Goal: Navigation & Orientation: Find specific page/section

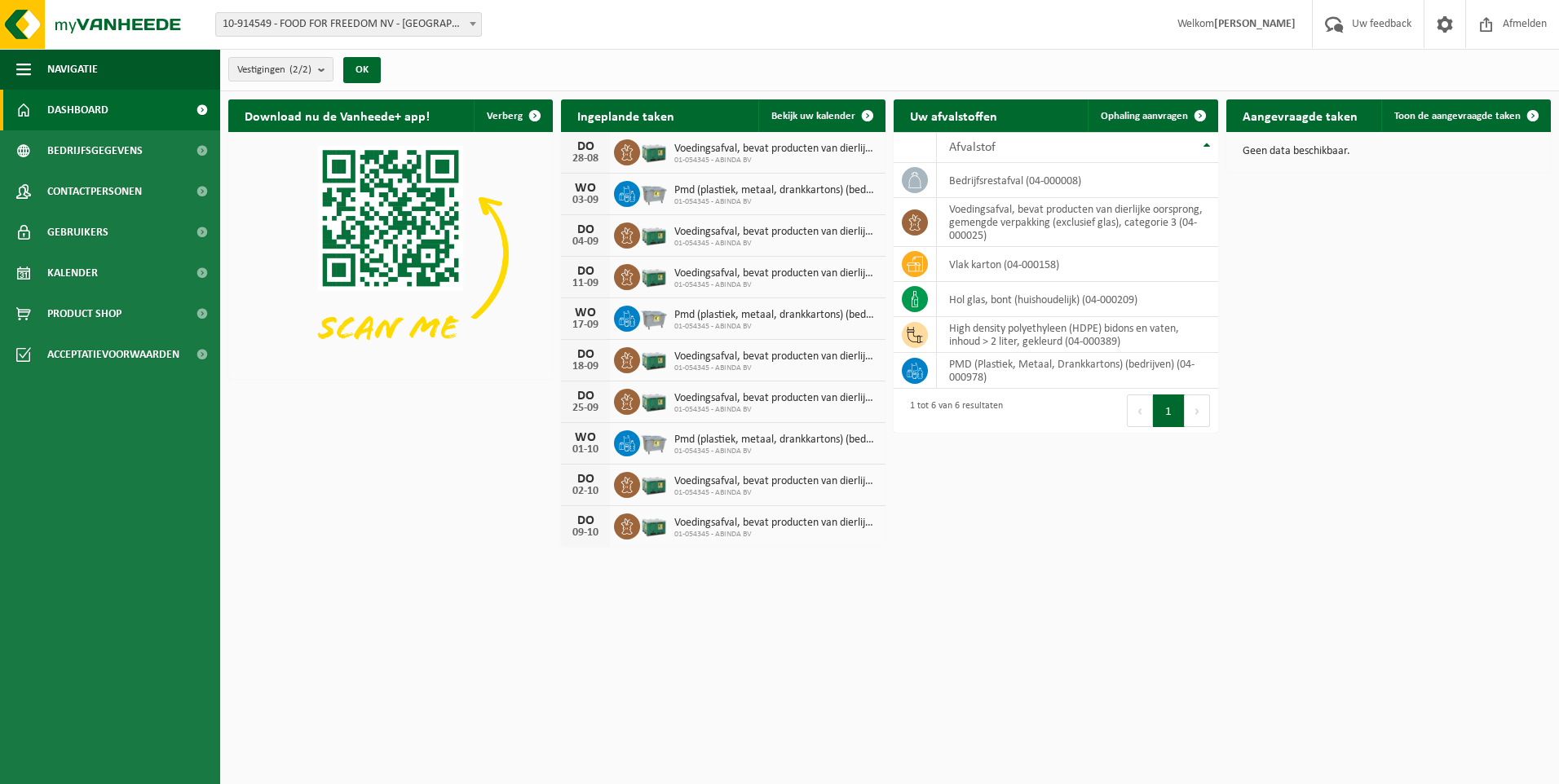
click at [698, 162] on span "01-054345 - ABINDA BV" at bounding box center [776, 161] width 203 height 10
click at [684, 163] on span "01-054345 - ABINDA BV" at bounding box center [776, 161] width 203 height 10
drag, startPoint x: 684, startPoint y: 163, endPoint x: 594, endPoint y: 150, distance: 90.9
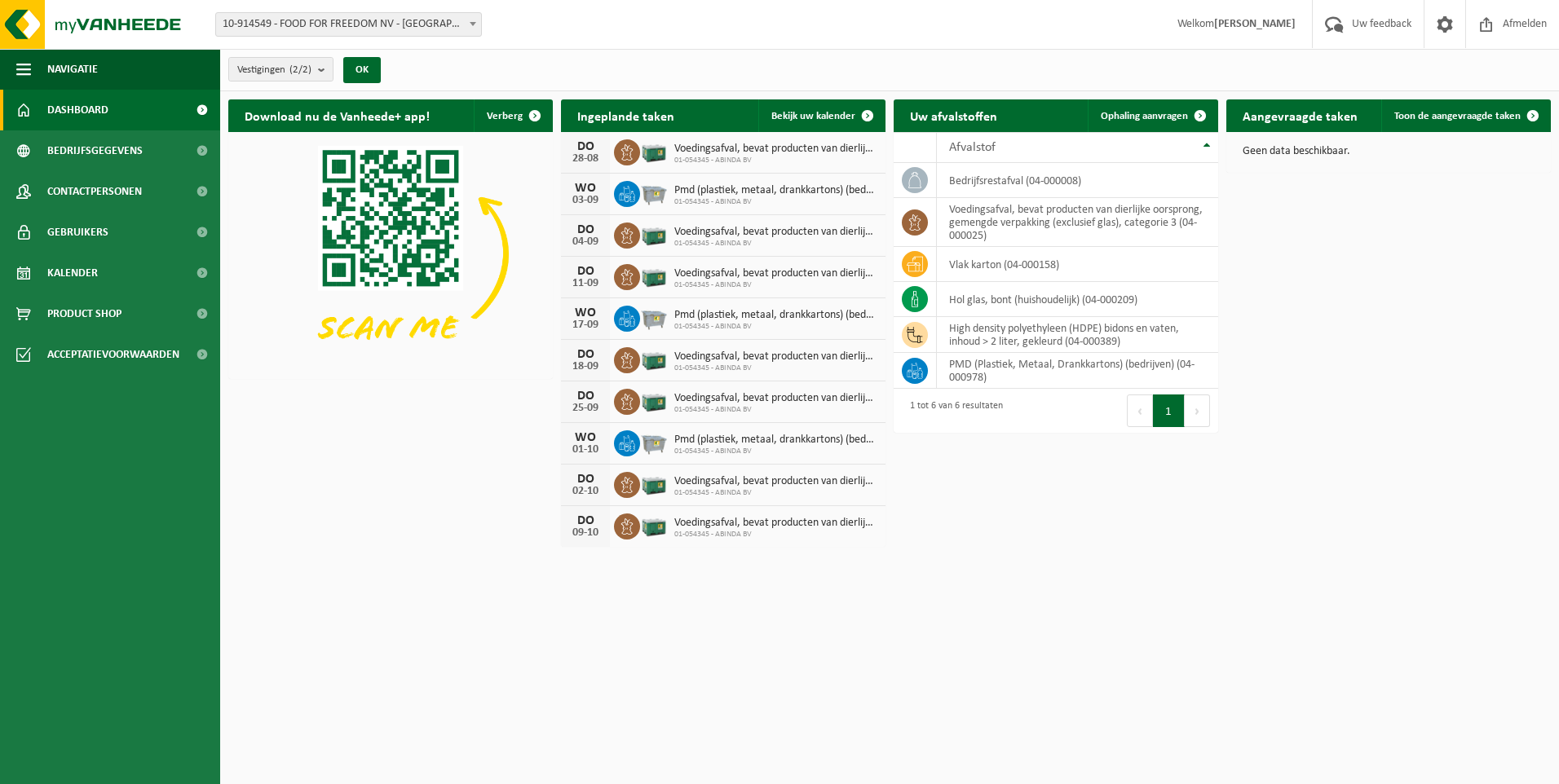
click at [594, 150] on div "DO" at bounding box center [585, 147] width 33 height 13
click at [1431, 44] on link at bounding box center [1444, 24] width 42 height 48
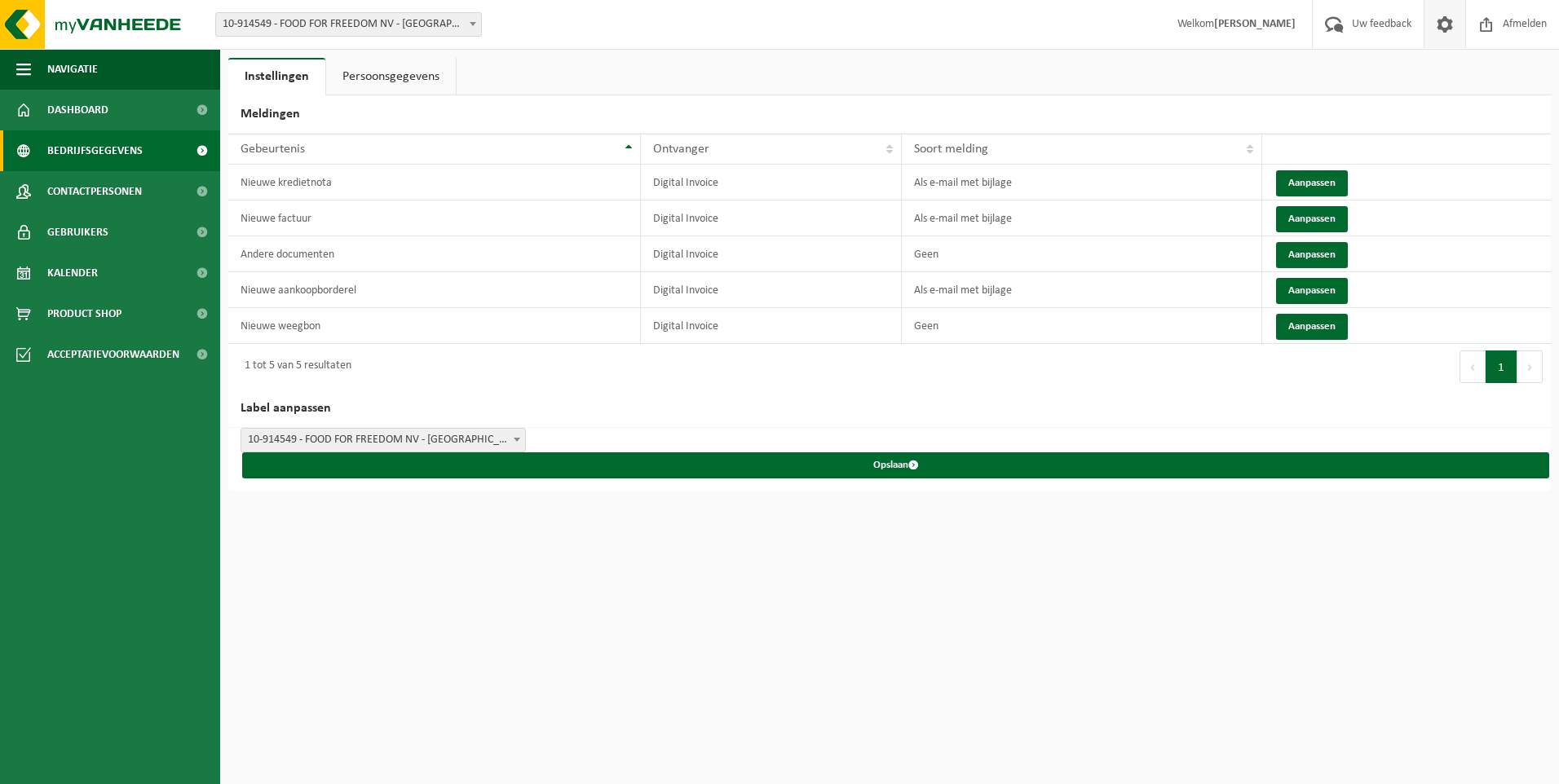
click at [98, 155] on span "Bedrijfsgegevens" at bounding box center [95, 150] width 96 height 41
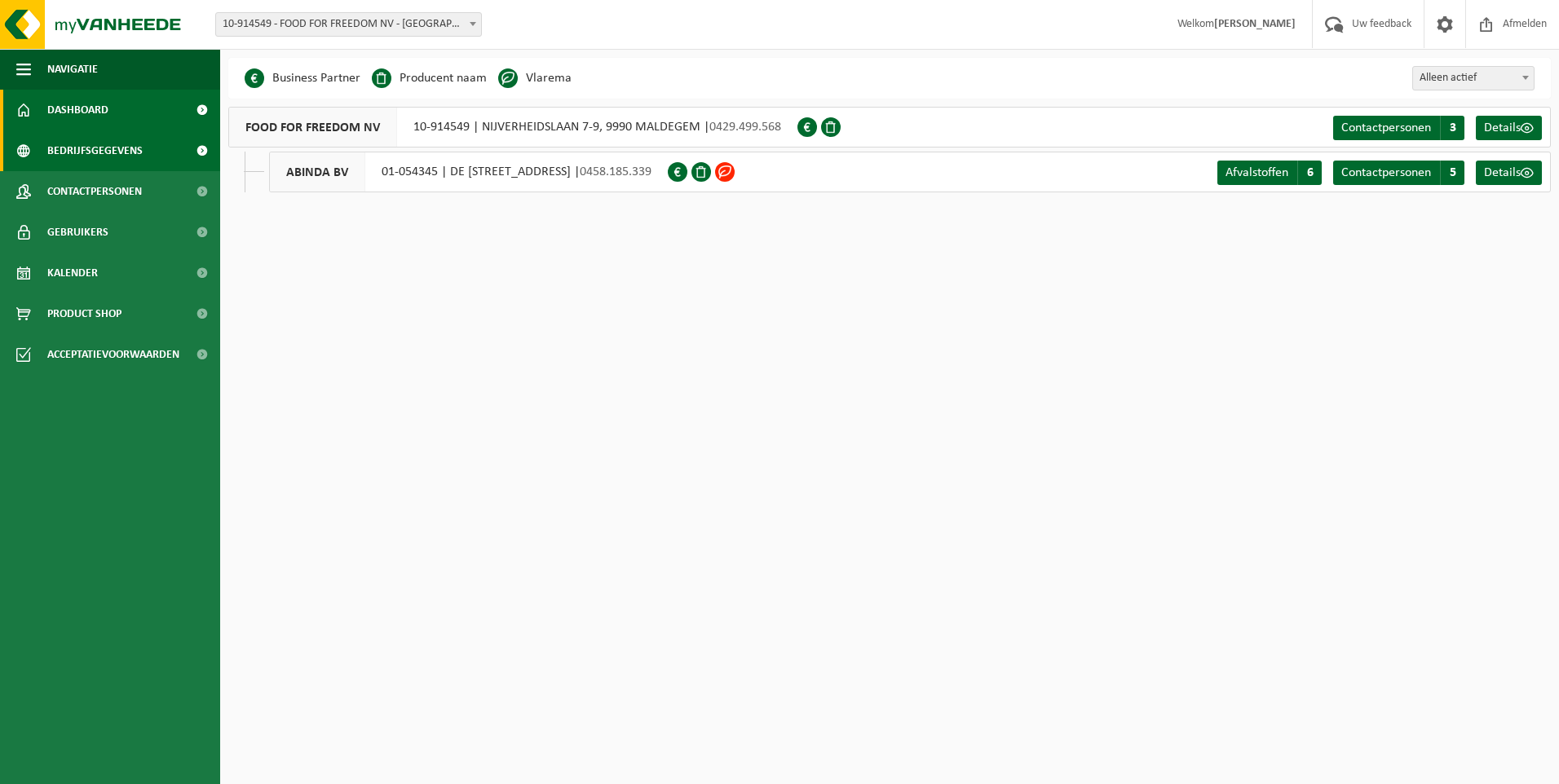
click at [93, 118] on span "Dashboard" at bounding box center [78, 111] width 61 height 41
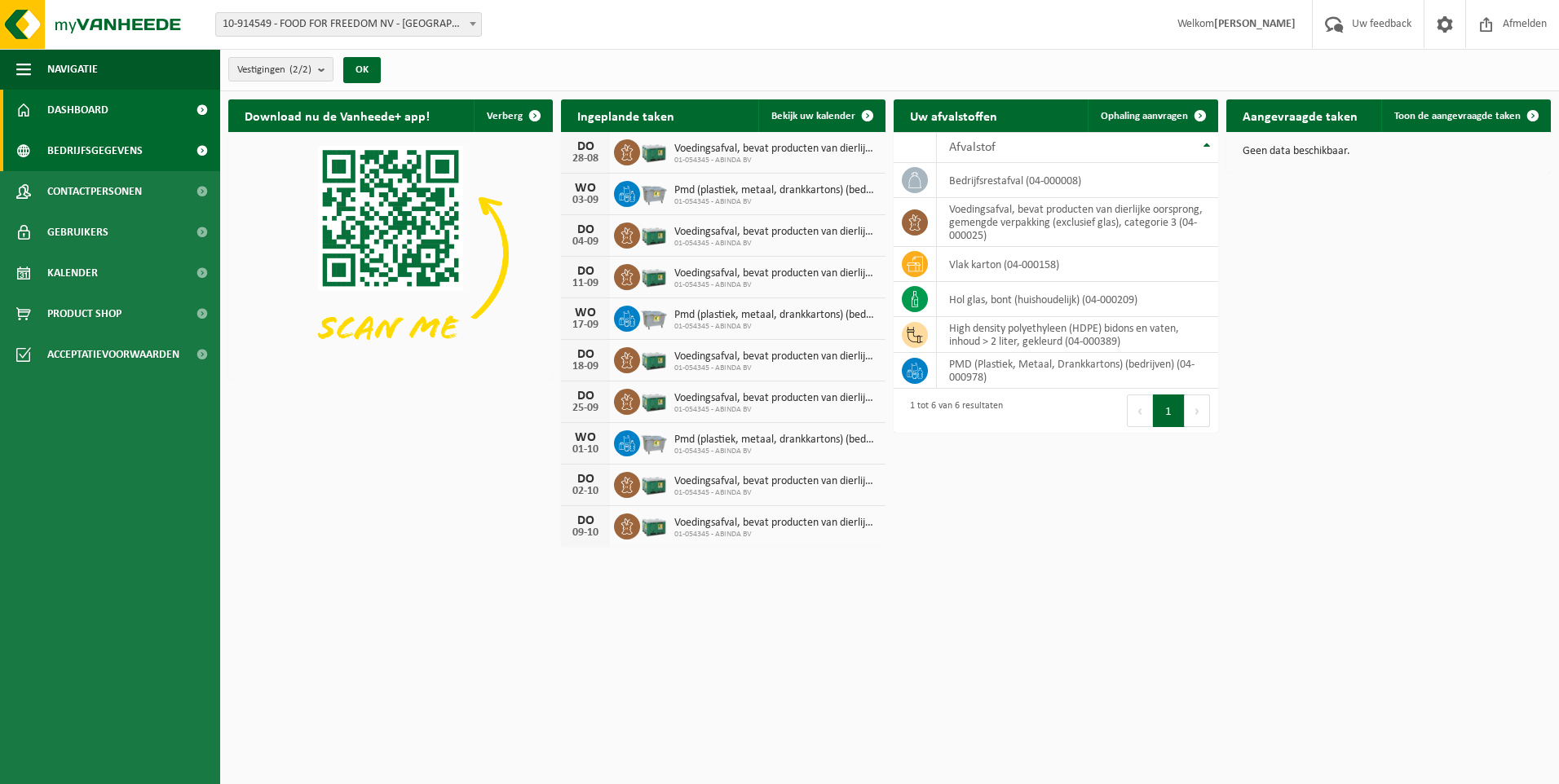
click at [135, 150] on span "Bedrijfsgegevens" at bounding box center [95, 150] width 96 height 41
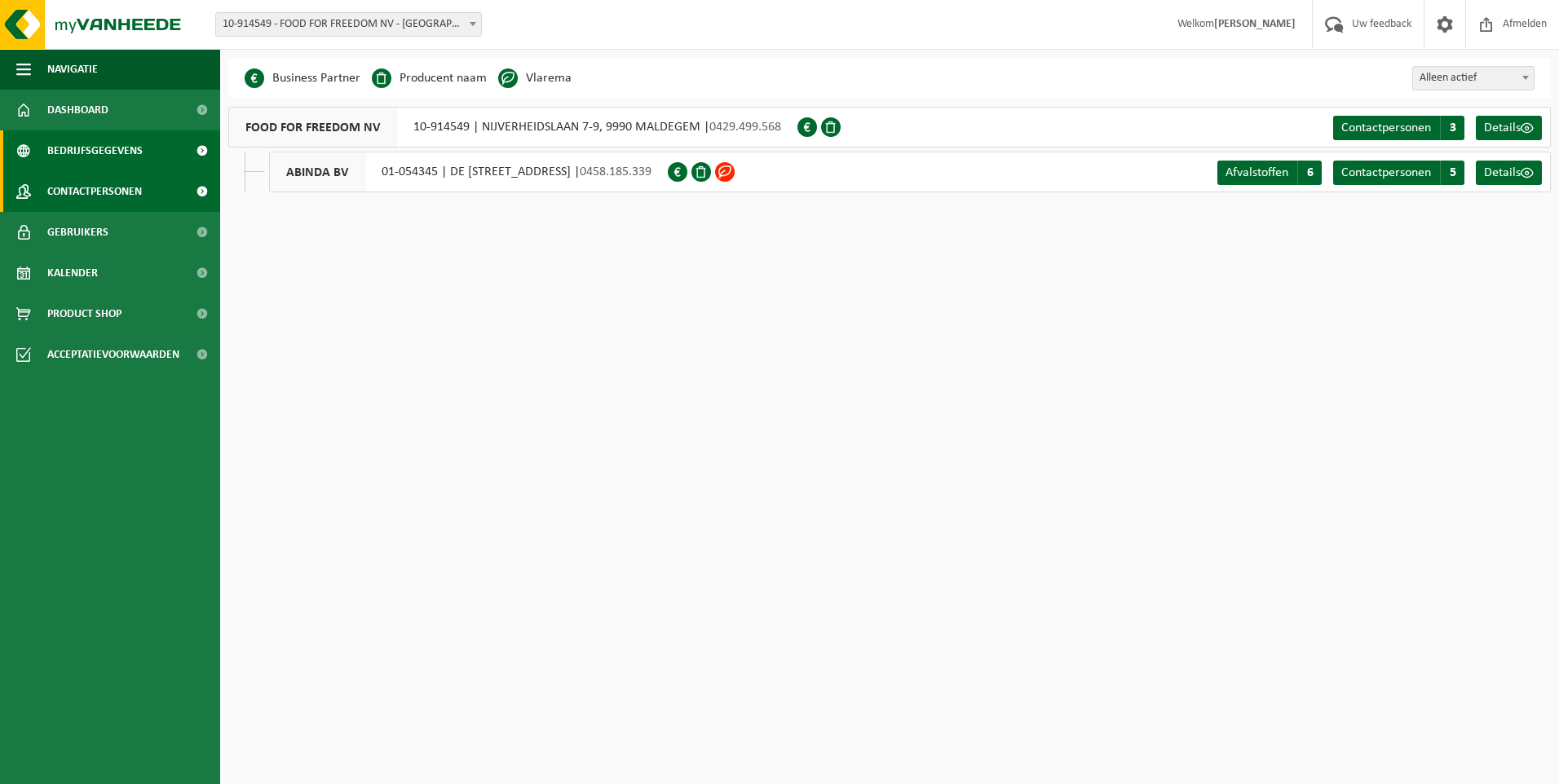
click at [117, 203] on span "Contactpersonen" at bounding box center [95, 191] width 95 height 41
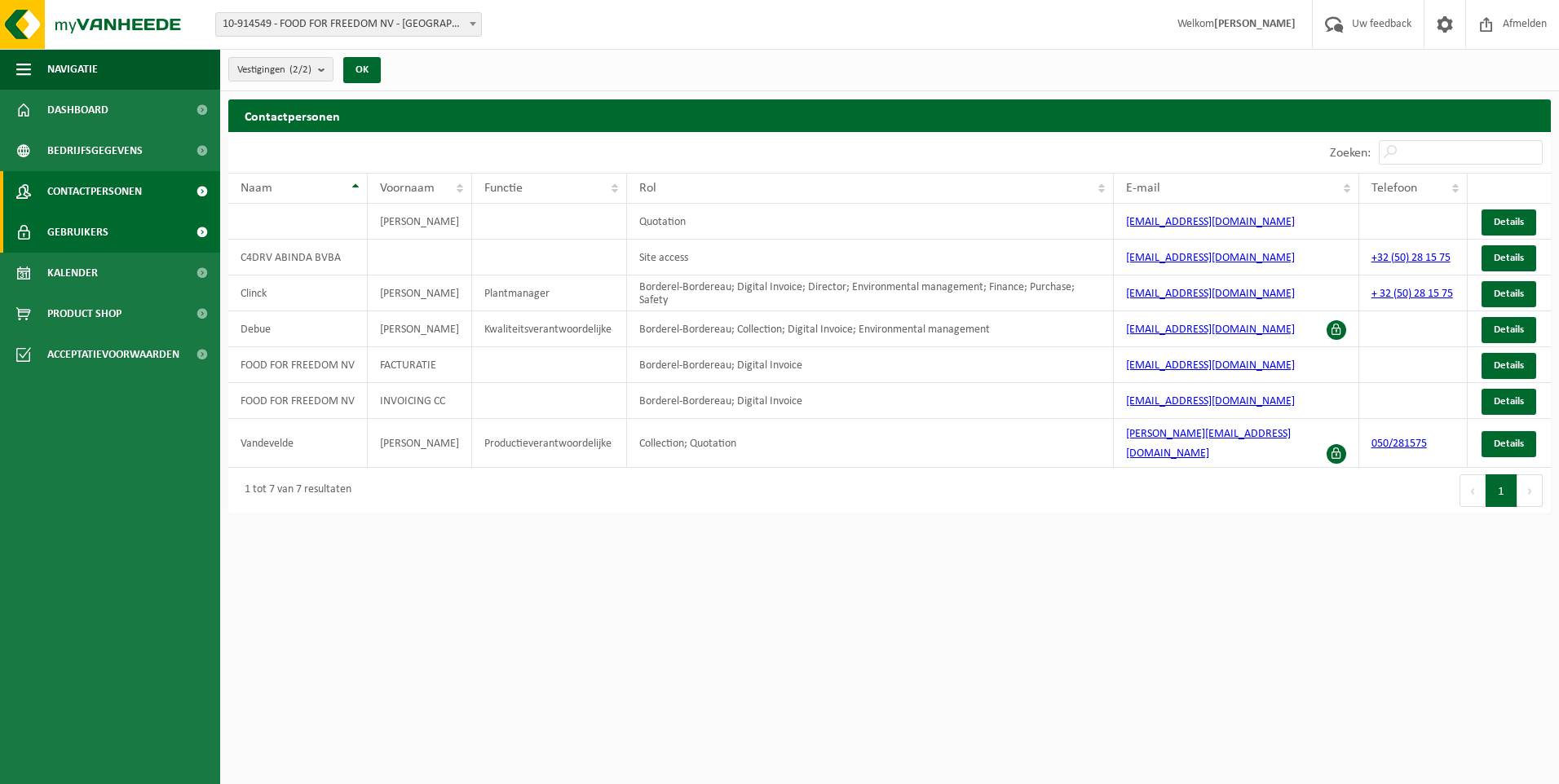
click at [93, 240] on span "Gebruikers" at bounding box center [78, 232] width 61 height 41
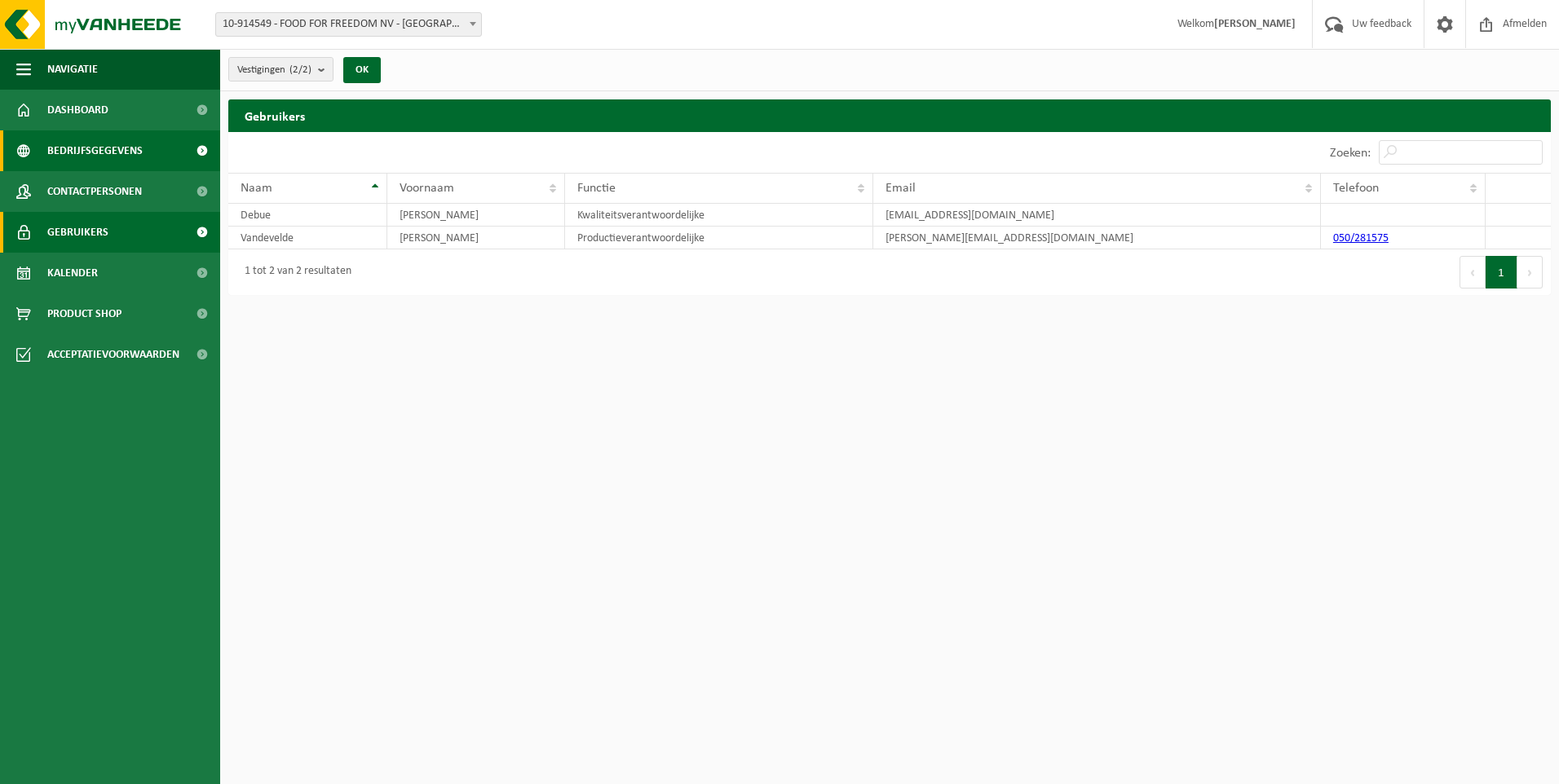
click at [90, 145] on span "Bedrijfsgegevens" at bounding box center [95, 150] width 96 height 41
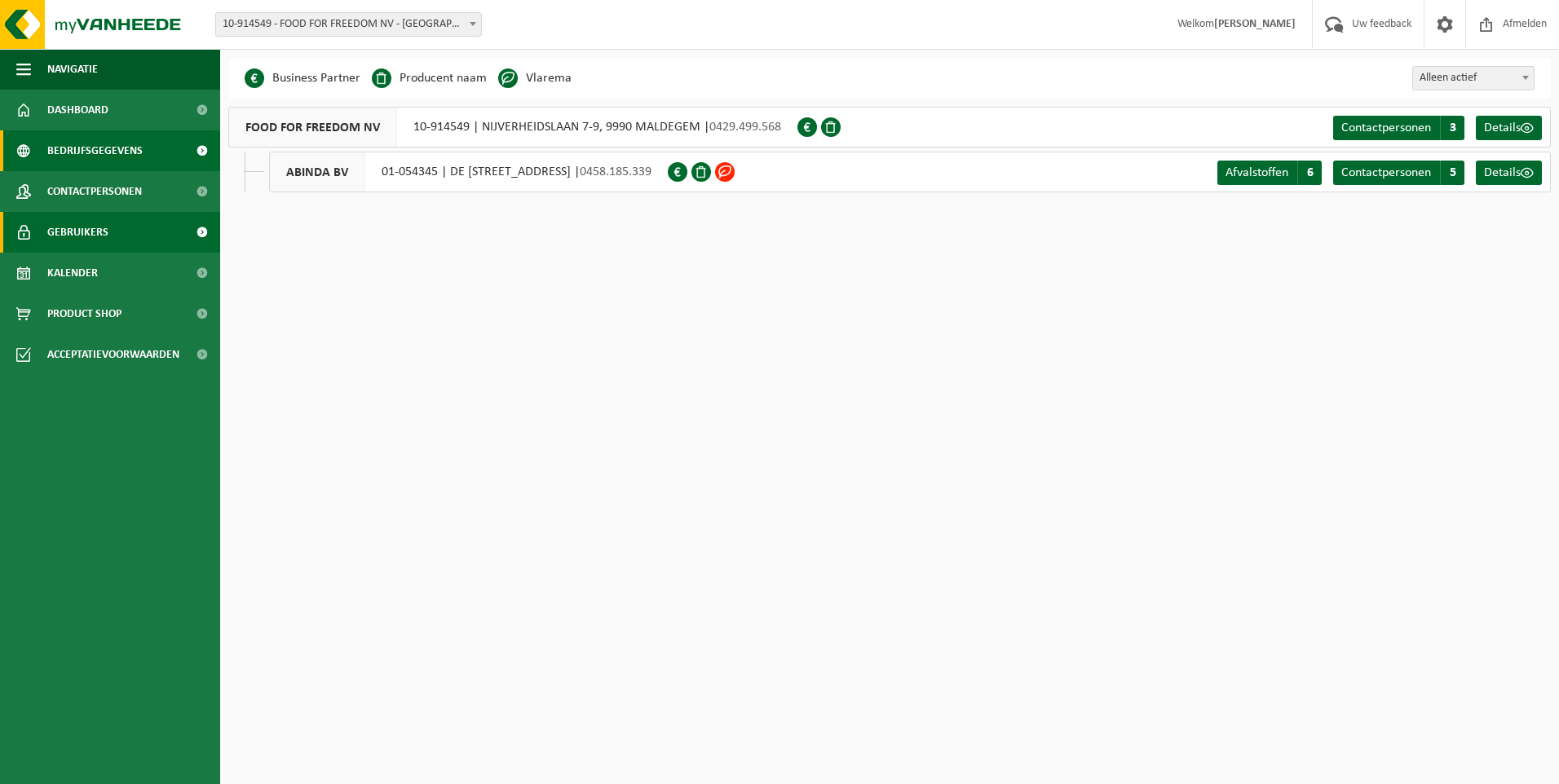
click at [124, 229] on link "Gebruikers" at bounding box center [110, 232] width 220 height 41
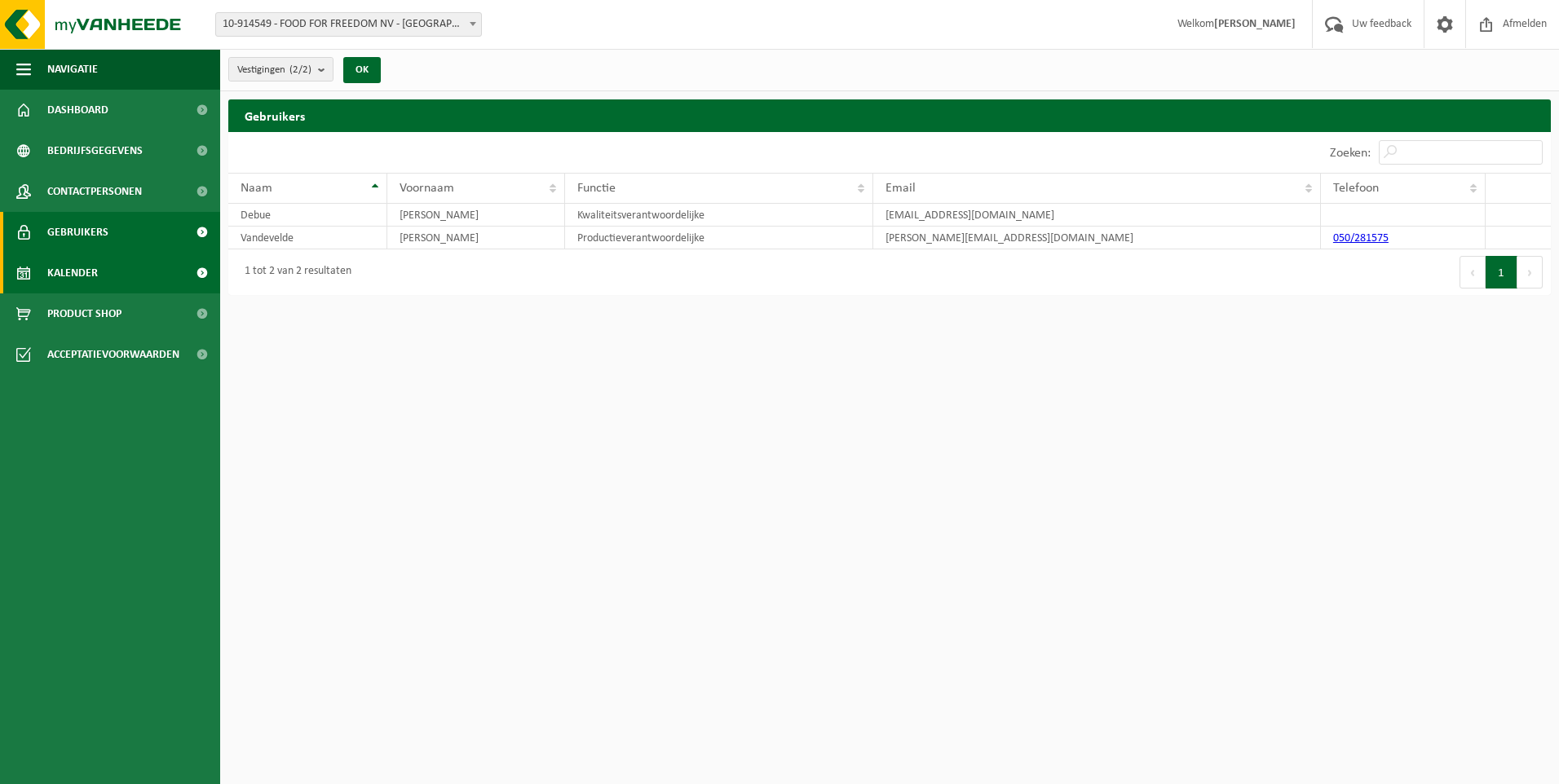
click at [98, 288] on link "Kalender" at bounding box center [110, 273] width 220 height 41
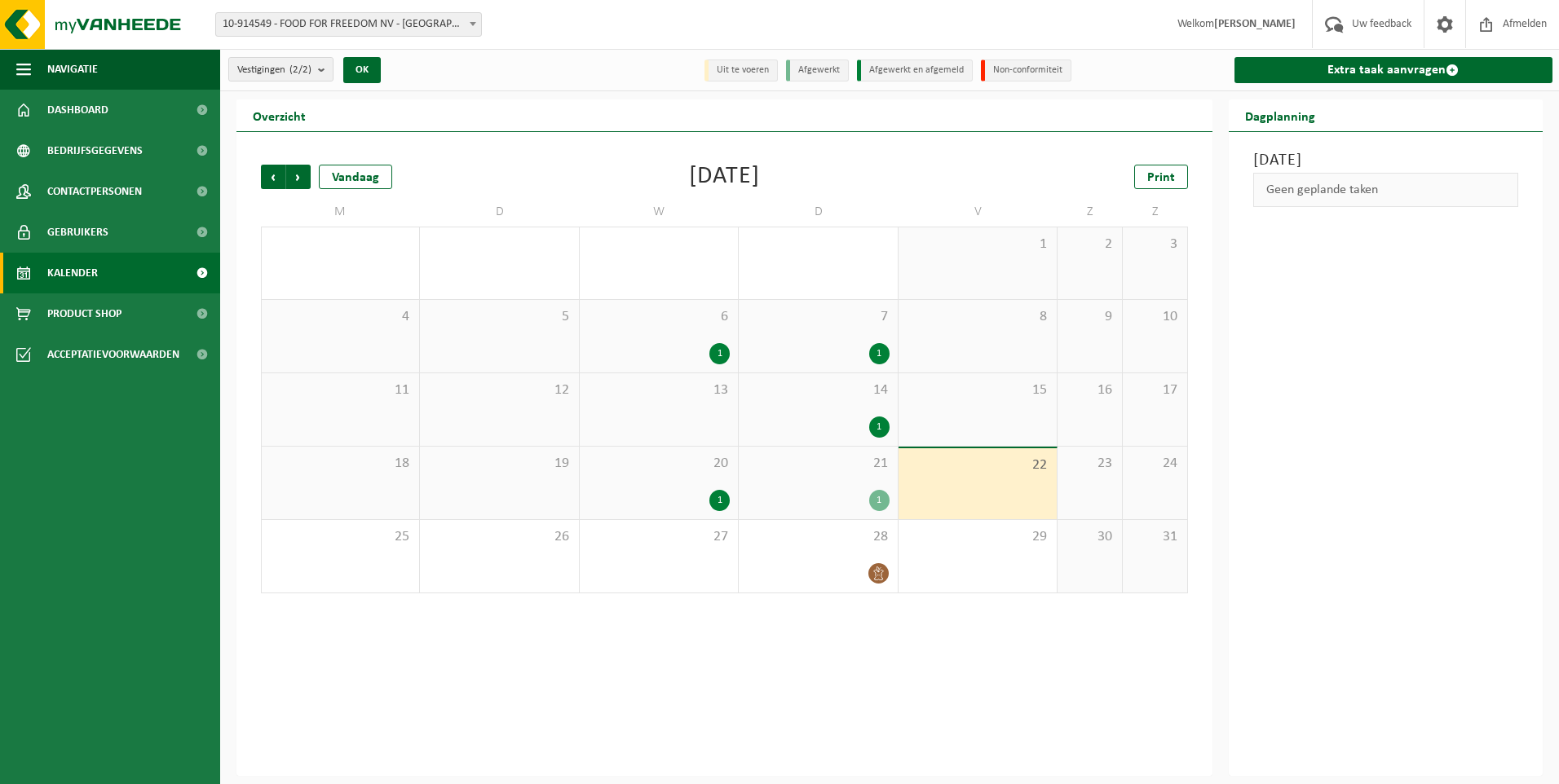
click at [881, 429] on div "1" at bounding box center [880, 427] width 20 height 21
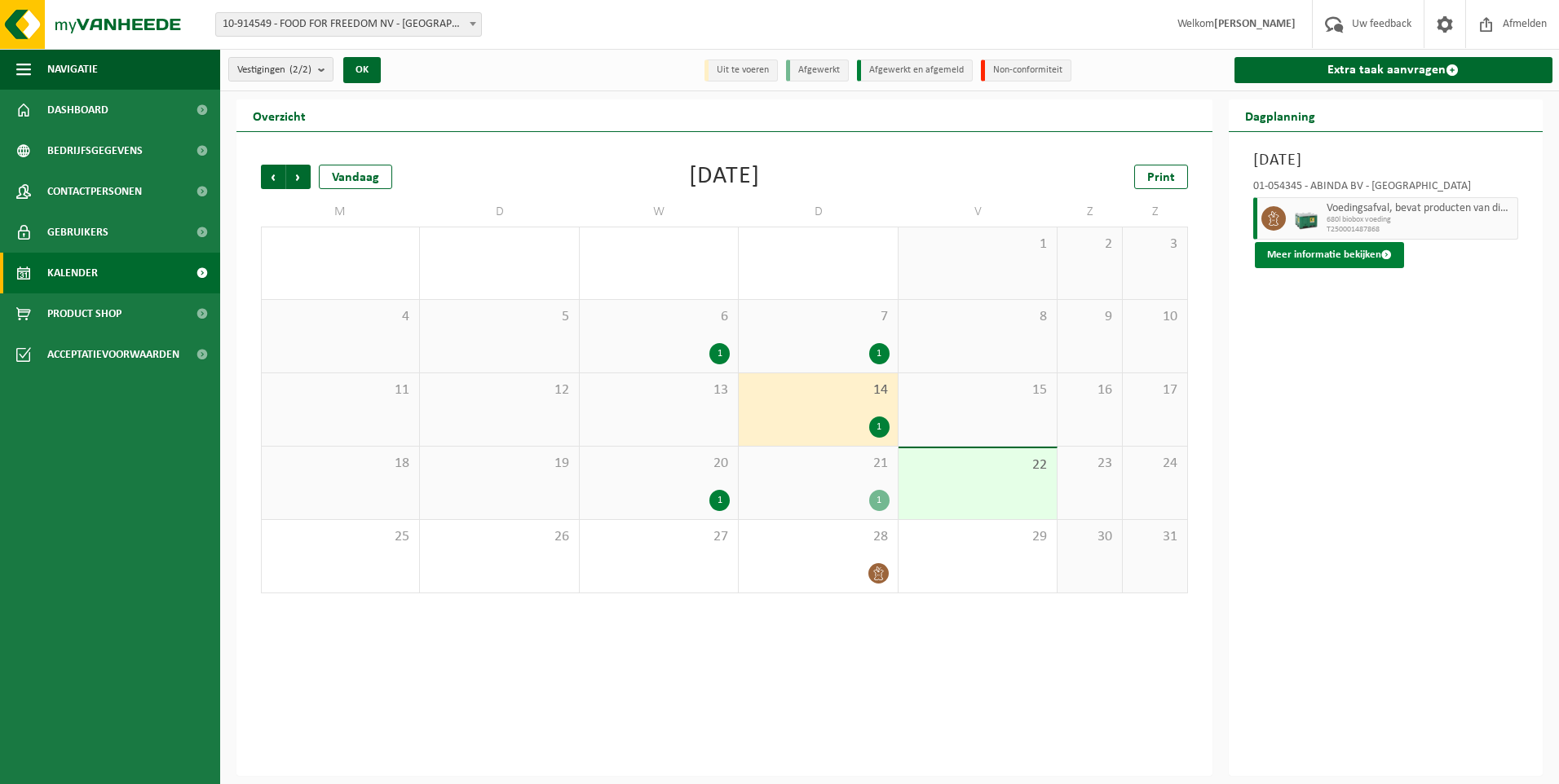
click at [1366, 252] on button "Meer informatie bekijken" at bounding box center [1330, 255] width 150 height 26
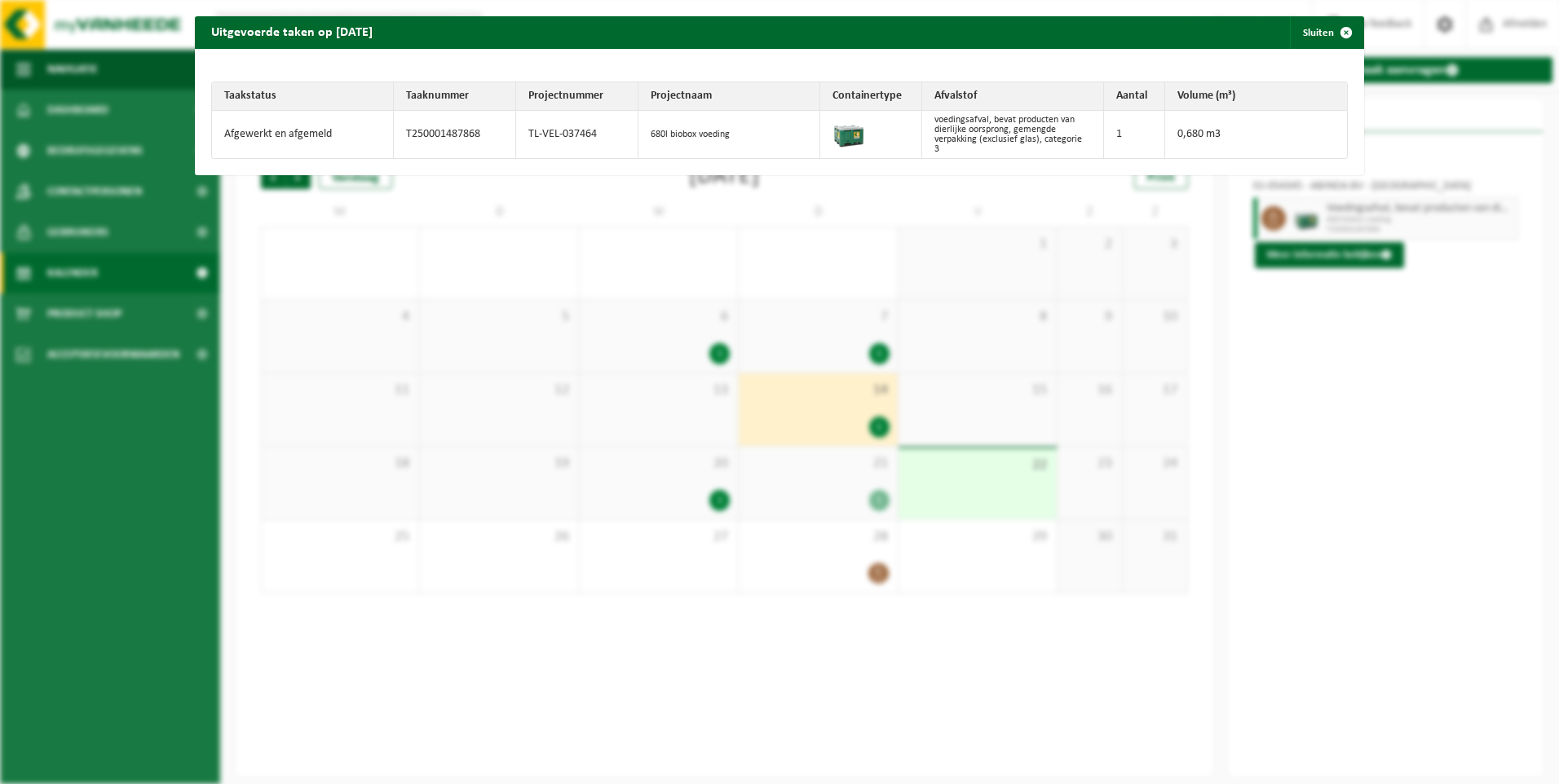
click at [1182, 143] on td "0,680 m3" at bounding box center [1256, 134] width 182 height 47
click at [1183, 137] on td "0,680 m3" at bounding box center [1256, 134] width 182 height 47
drag, startPoint x: 1183, startPoint y: 137, endPoint x: 1251, endPoint y: 146, distance: 68.6
click at [1251, 146] on td "0,680 m3" at bounding box center [1256, 134] width 182 height 47
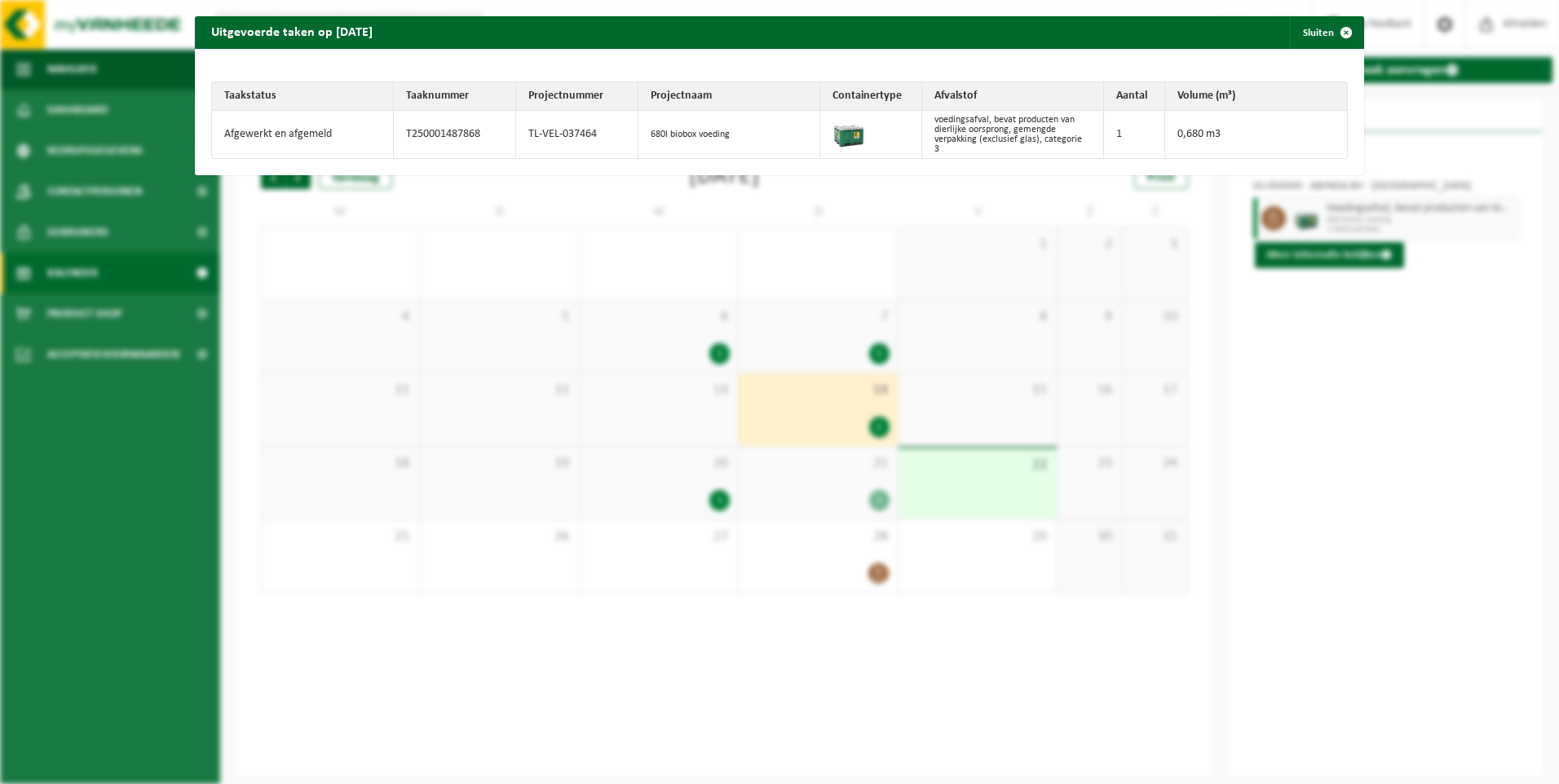
click at [1370, 392] on div "Uitgevoerde taken op 2025-08-14 Sluiten Taakstatus Taaknummer Projectnummer Pro…" at bounding box center [780, 392] width 1559 height 784
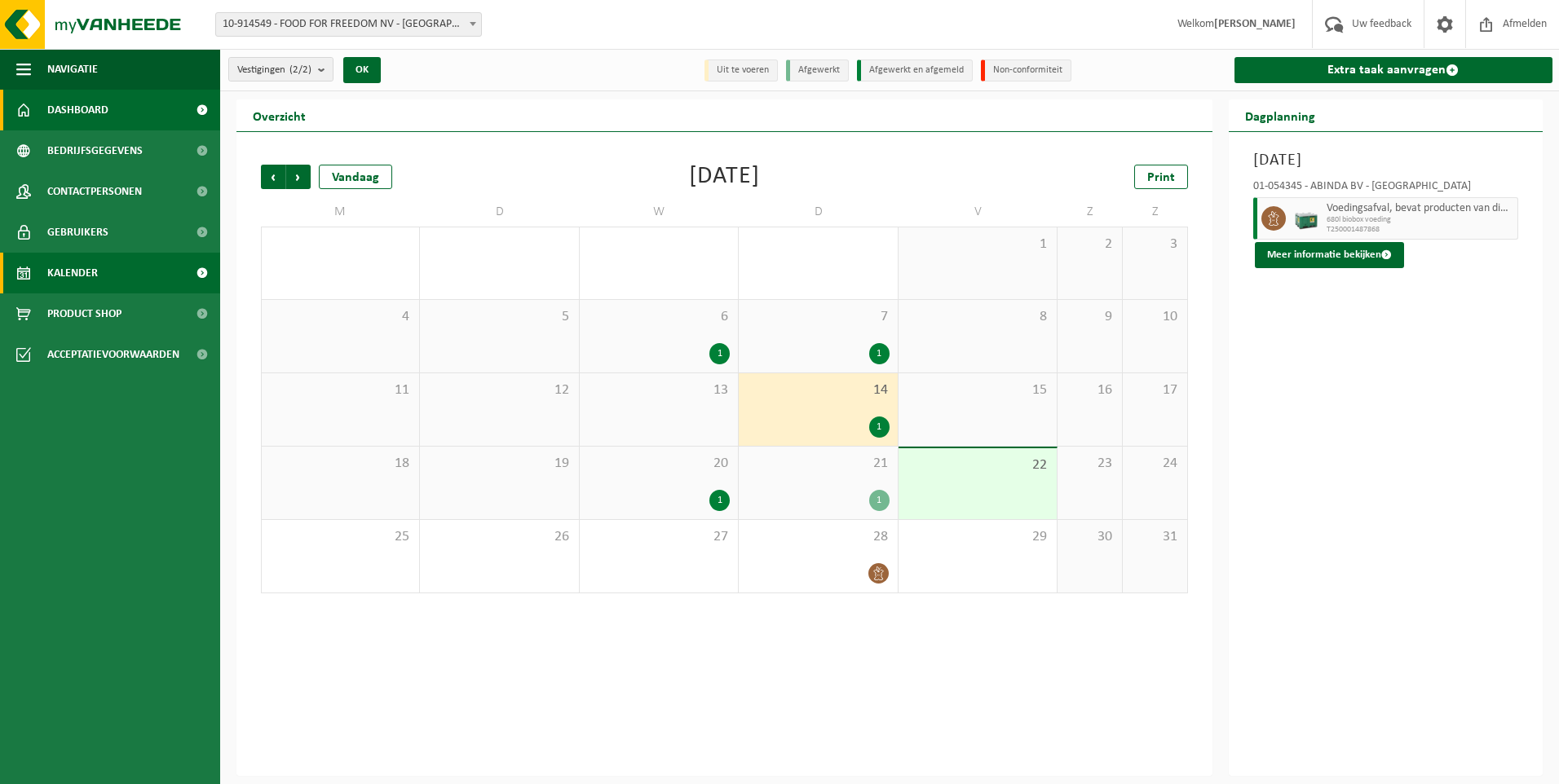
click at [103, 123] on span "Dashboard" at bounding box center [78, 111] width 61 height 41
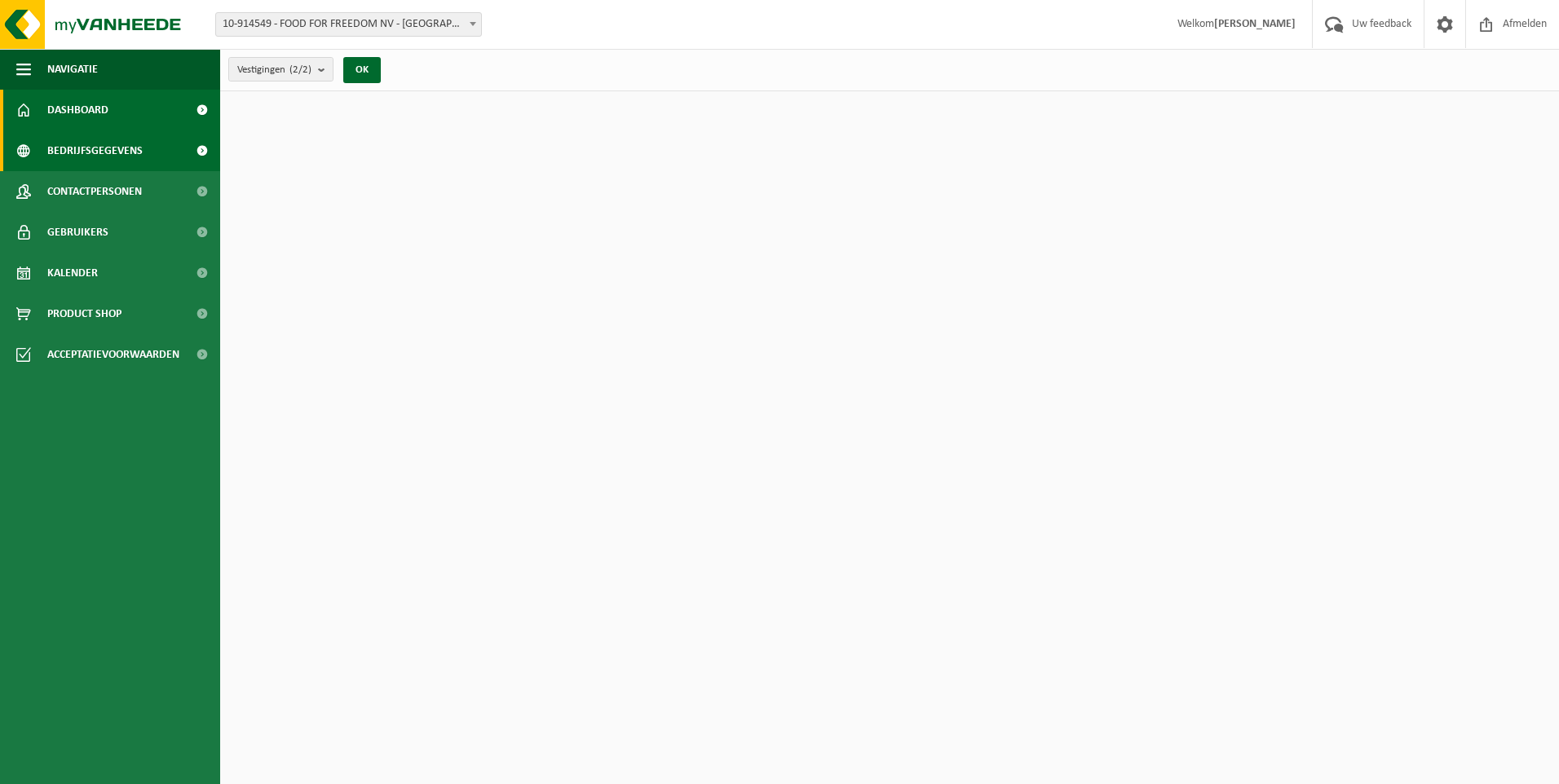
click at [103, 150] on span "Bedrijfsgegevens" at bounding box center [95, 150] width 96 height 41
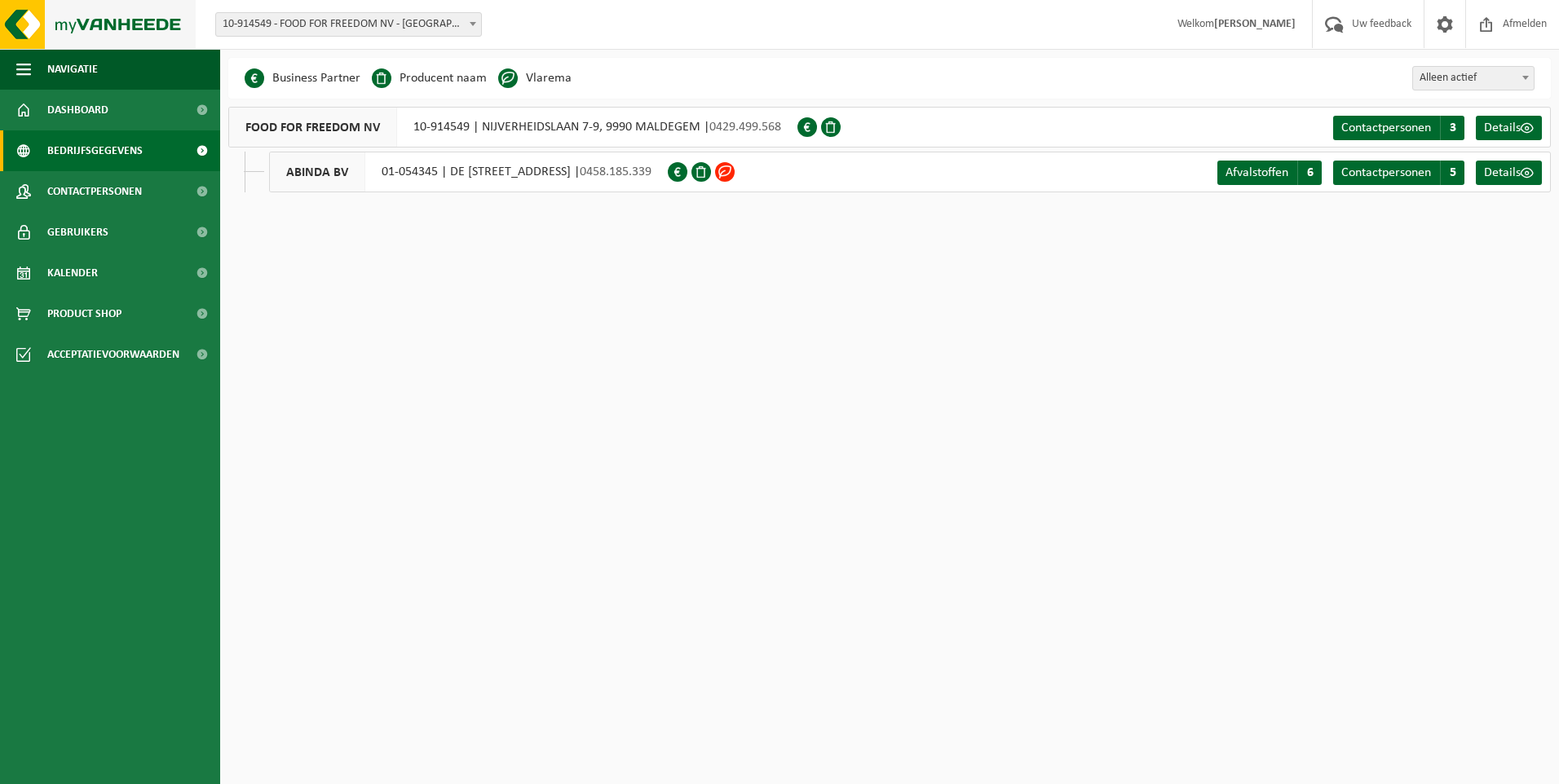
click at [33, 36] on img at bounding box center [98, 24] width 196 height 49
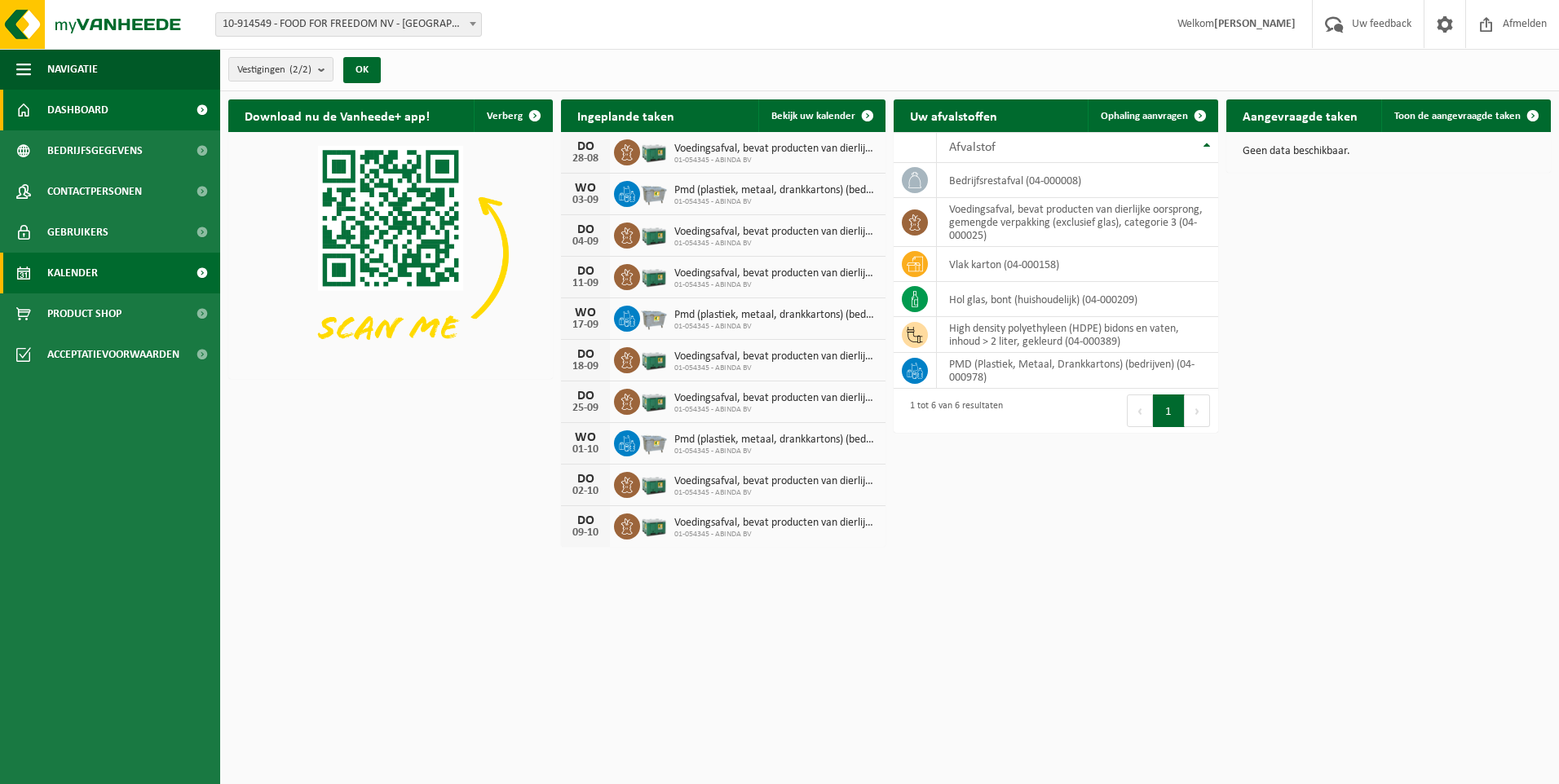
click at [84, 281] on span "Kalender" at bounding box center [72, 273] width 50 height 41
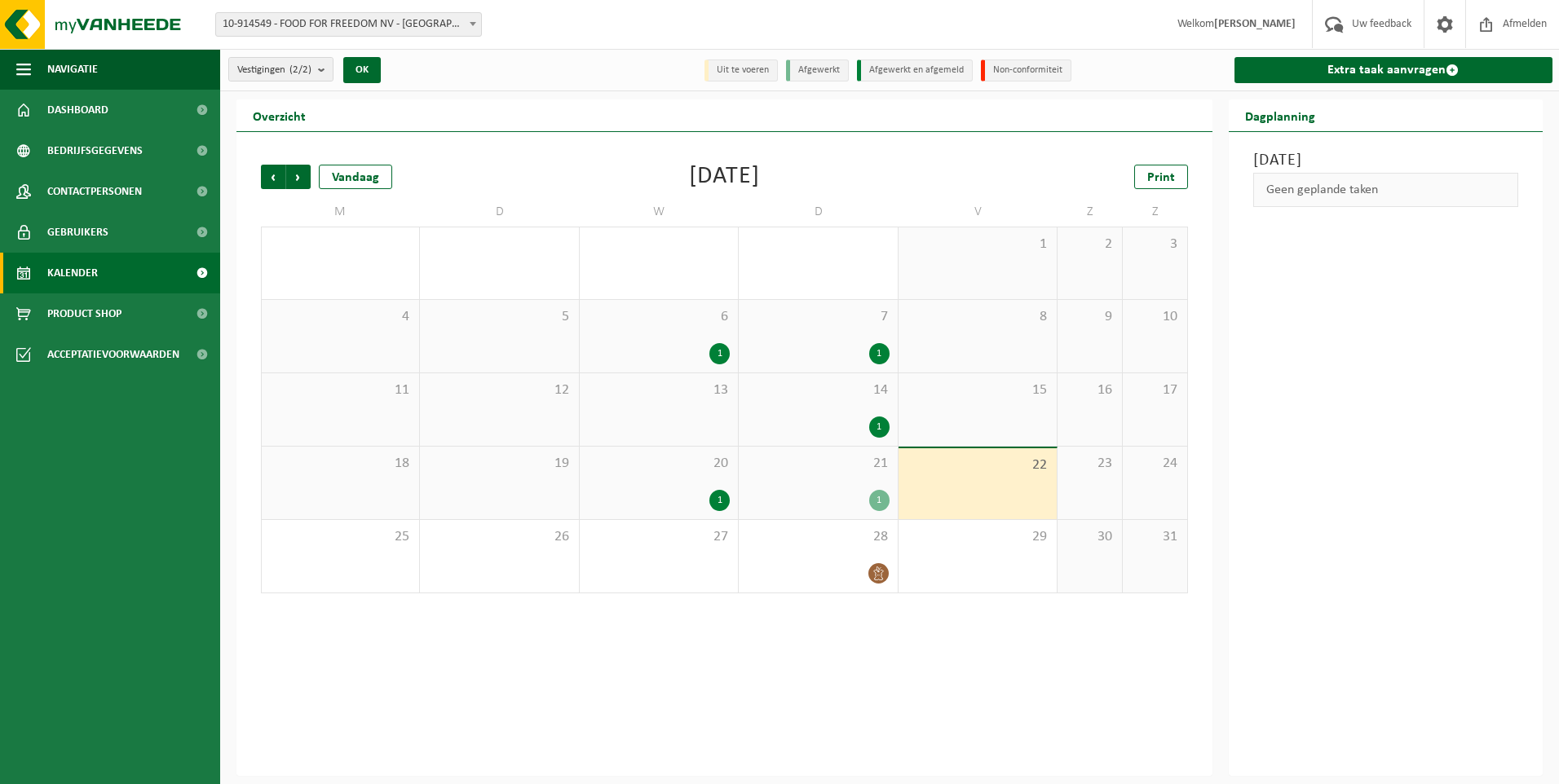
click at [871, 339] on div "7 1" at bounding box center [818, 336] width 158 height 72
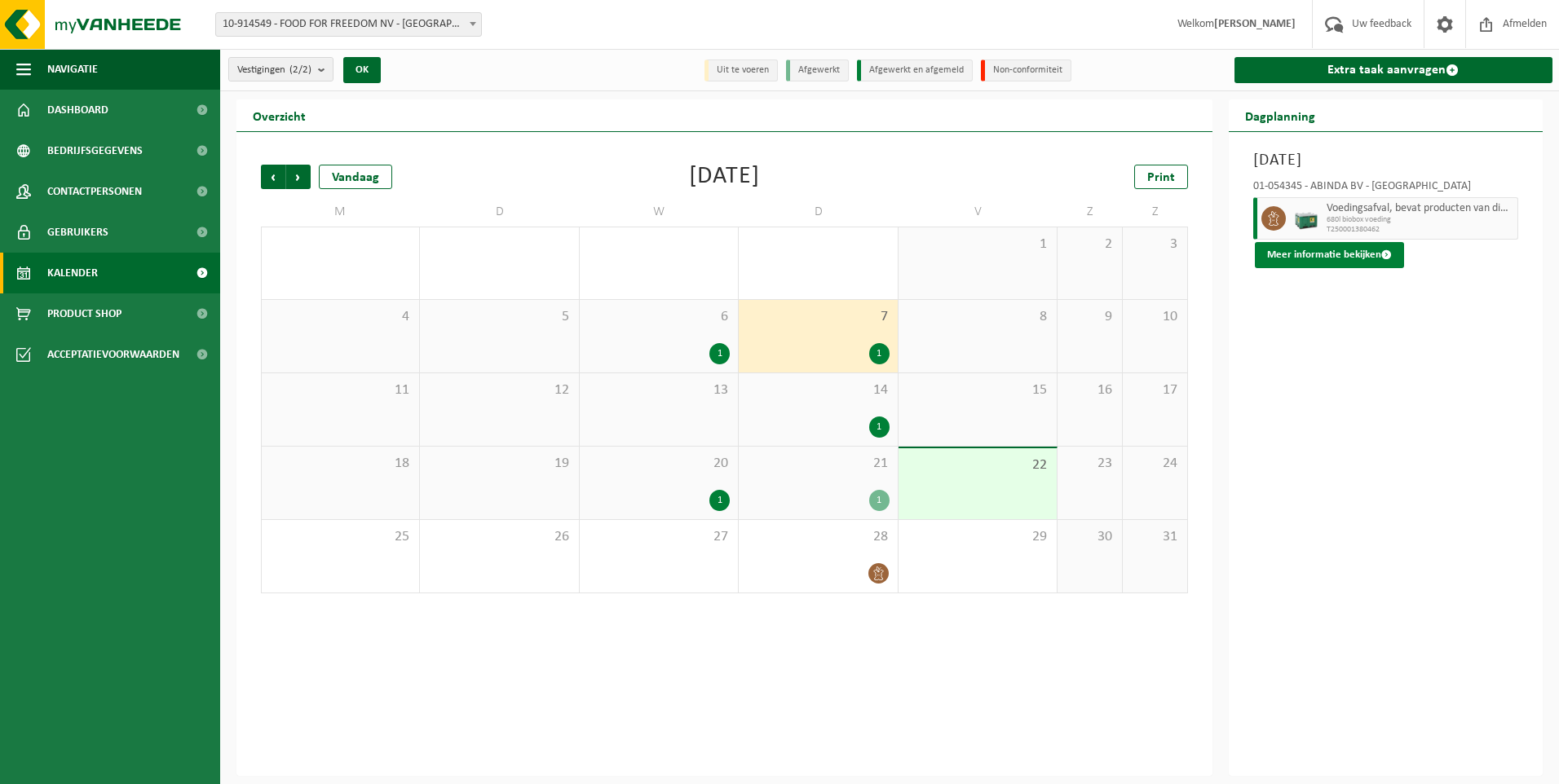
click at [1319, 257] on button "Meer informatie bekijken" at bounding box center [1330, 255] width 150 height 26
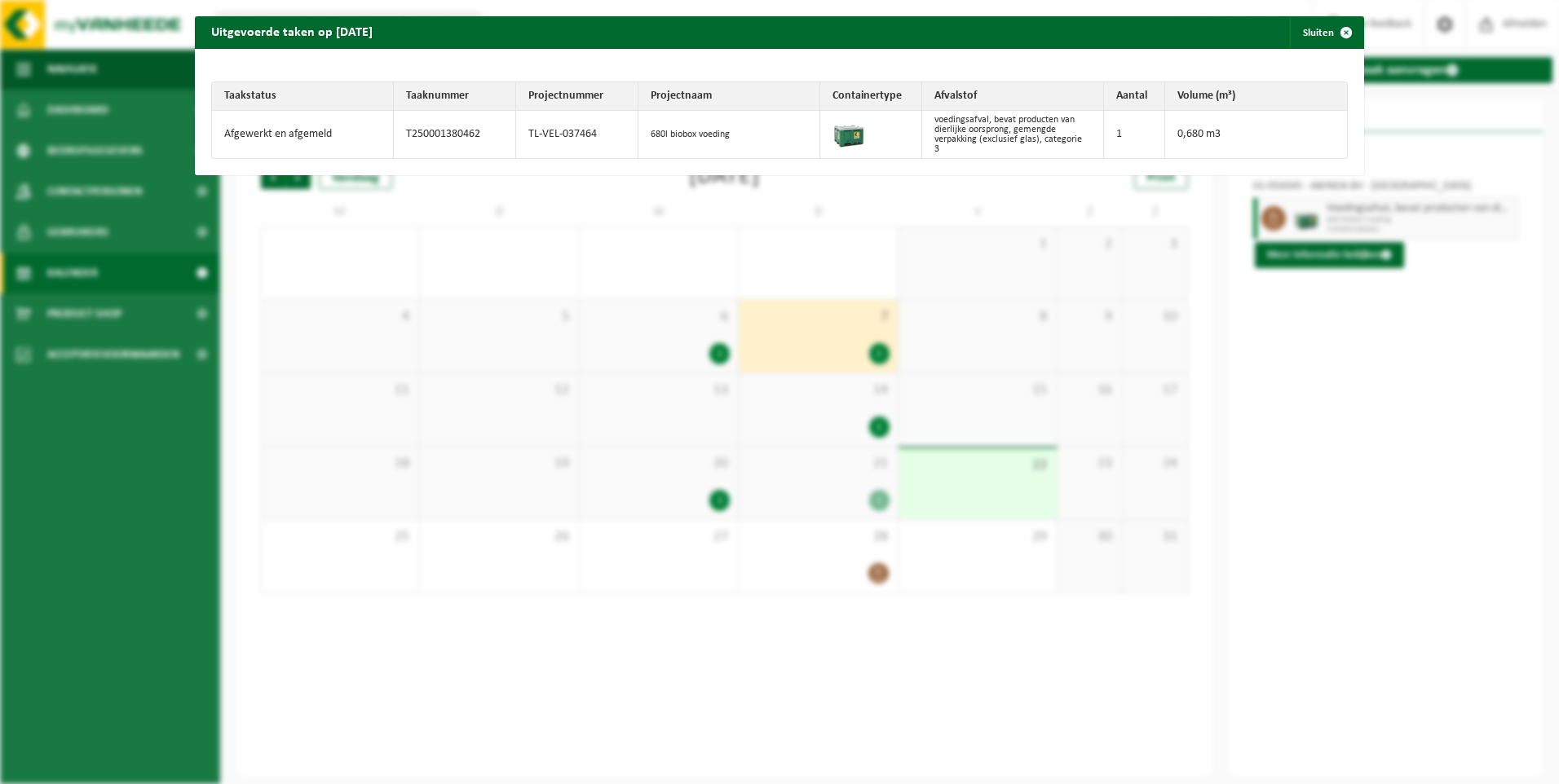
click at [1361, 397] on div "Uitgevoerde taken op [DATE] Sluiten Taakstatus Taaknummer Projectnummer Project…" at bounding box center [780, 392] width 1559 height 784
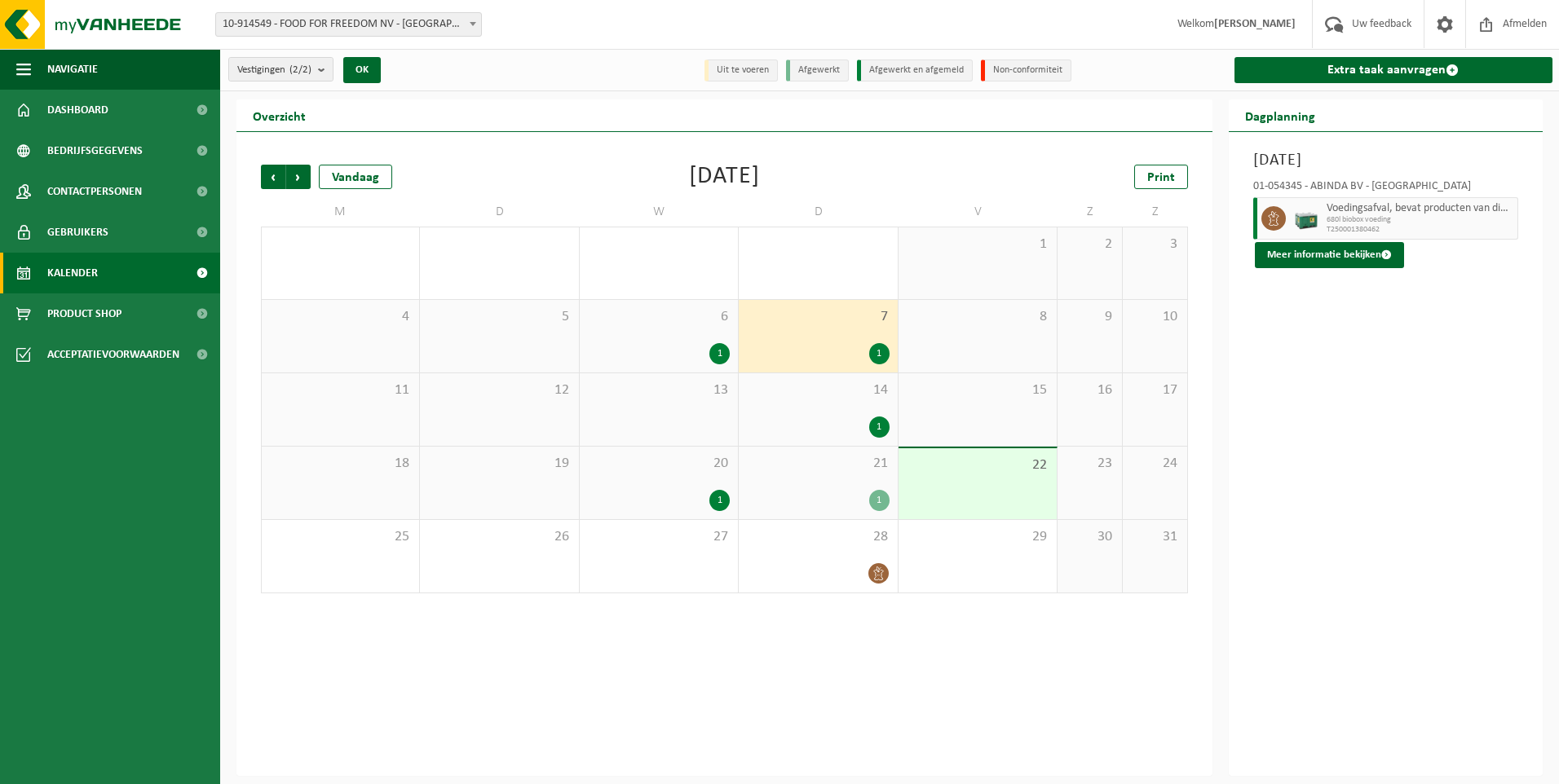
click at [719, 345] on div "1" at bounding box center [720, 354] width 20 height 21
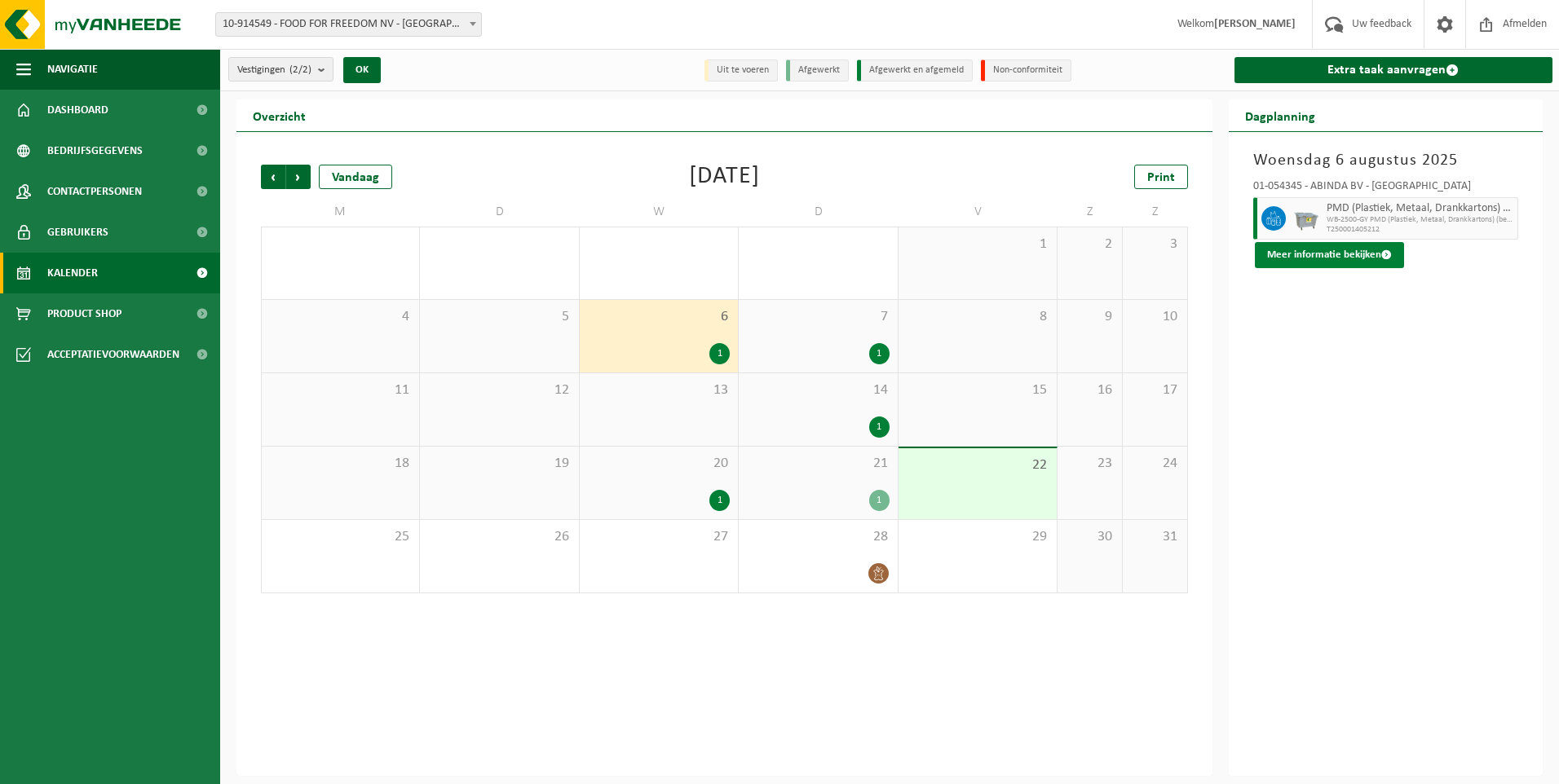
click at [1293, 255] on button "Meer informatie bekijken" at bounding box center [1330, 255] width 150 height 26
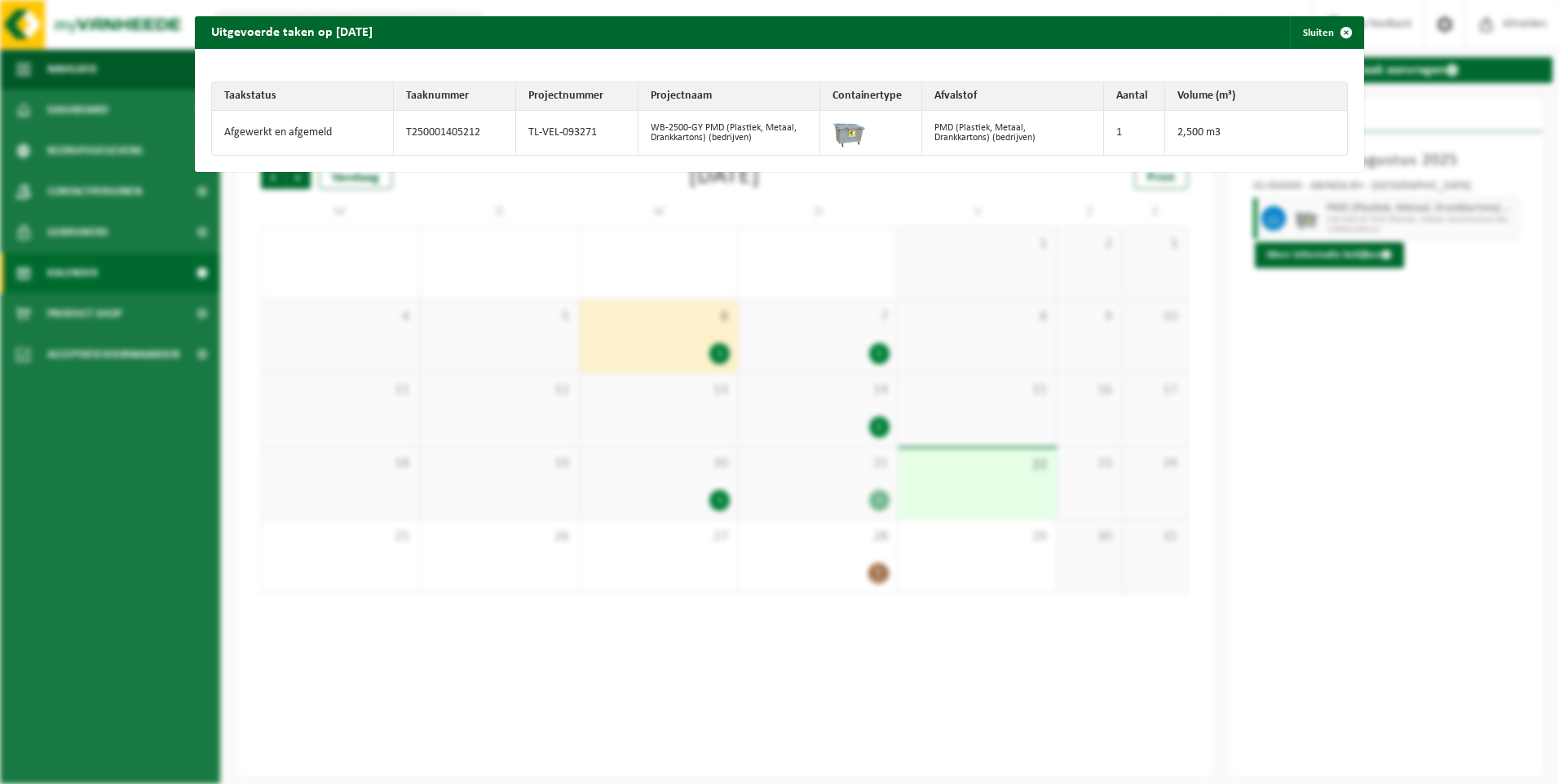
click at [1285, 404] on div "Uitgevoerde taken op 2025-08-06 Sluiten Taakstatus Taaknummer Projectnummer Pro…" at bounding box center [780, 392] width 1559 height 784
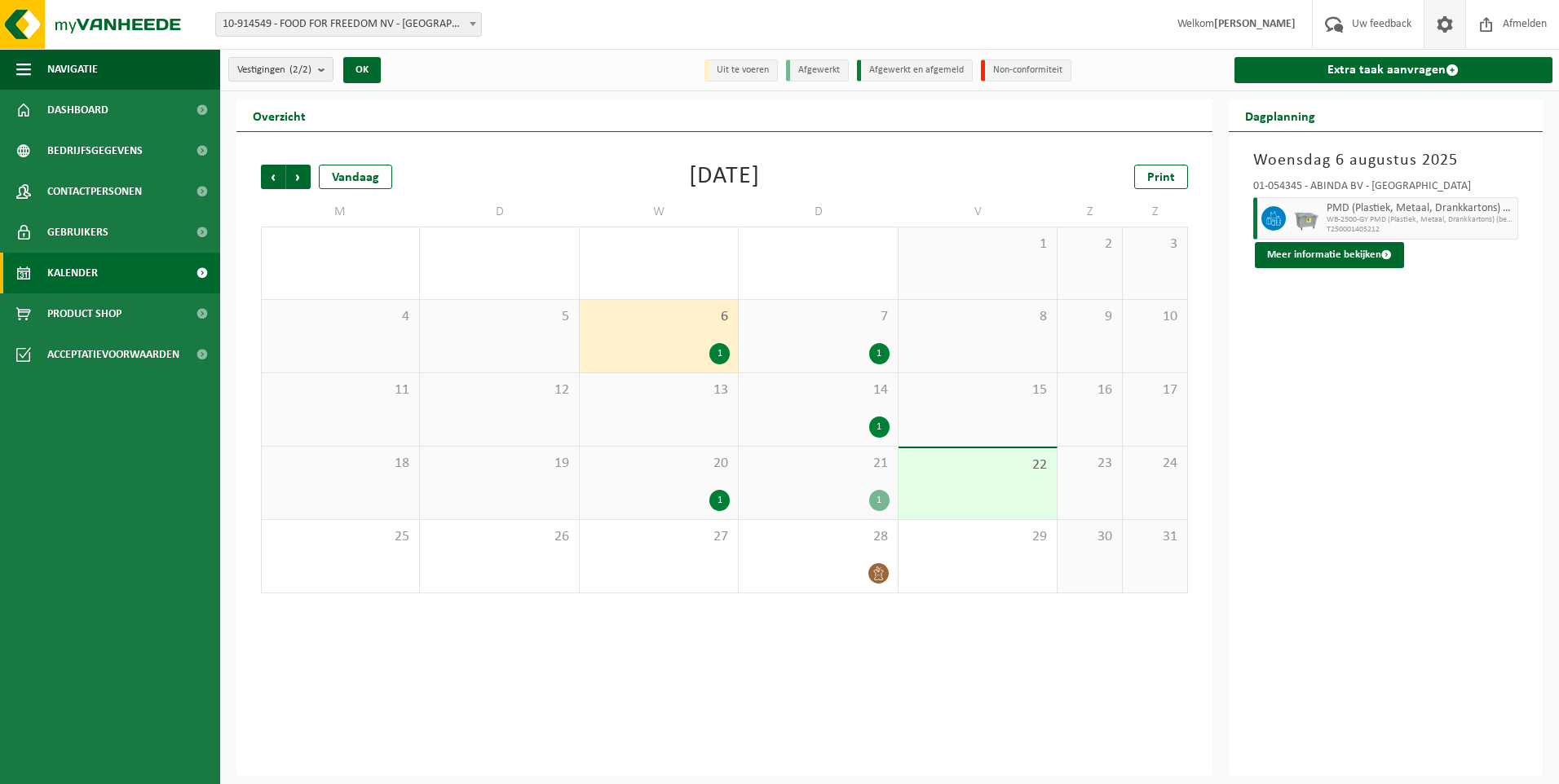
click at [1455, 29] on span at bounding box center [1445, 24] width 24 height 48
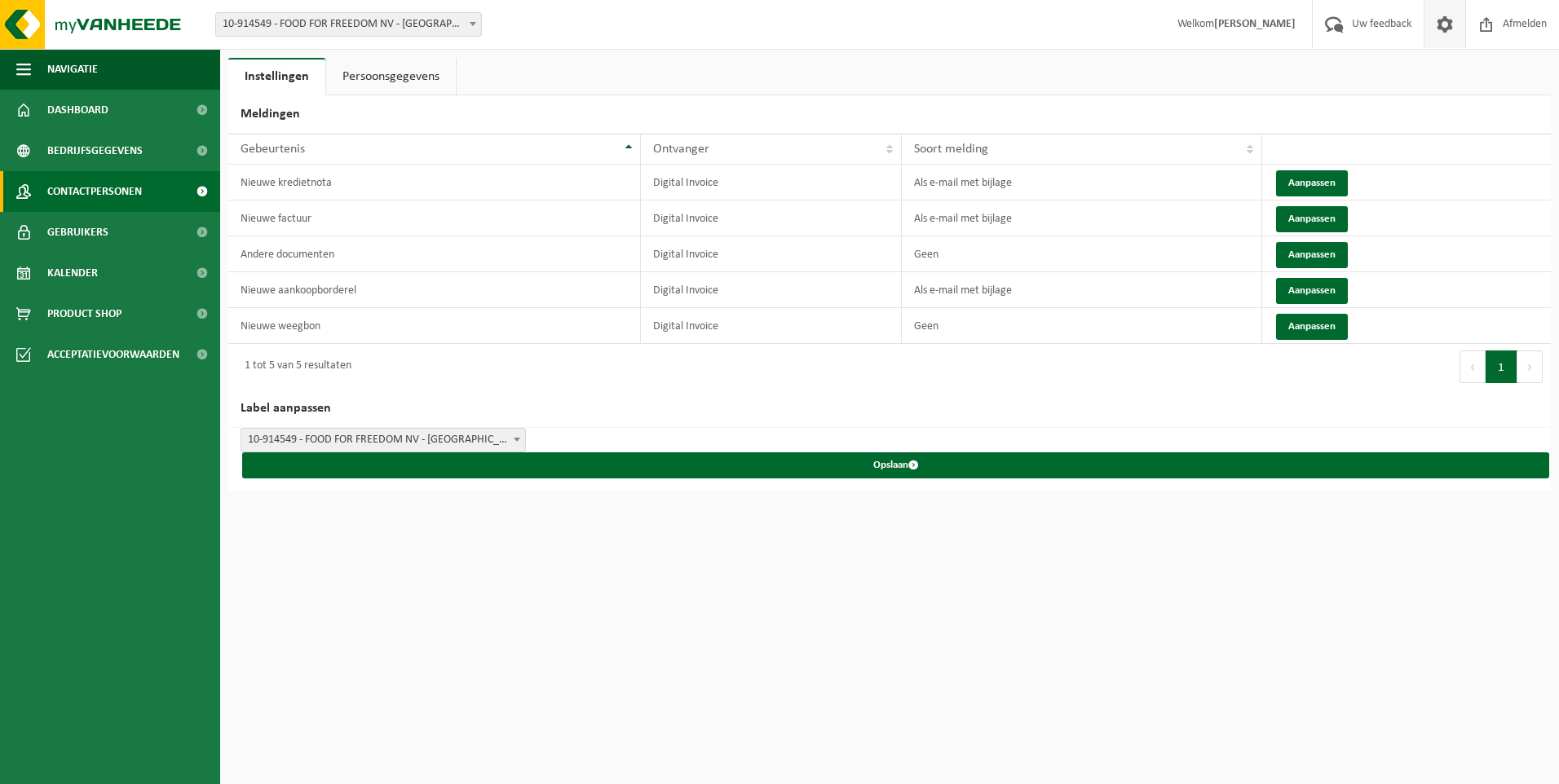
click at [93, 189] on span "Contactpersonen" at bounding box center [95, 191] width 95 height 41
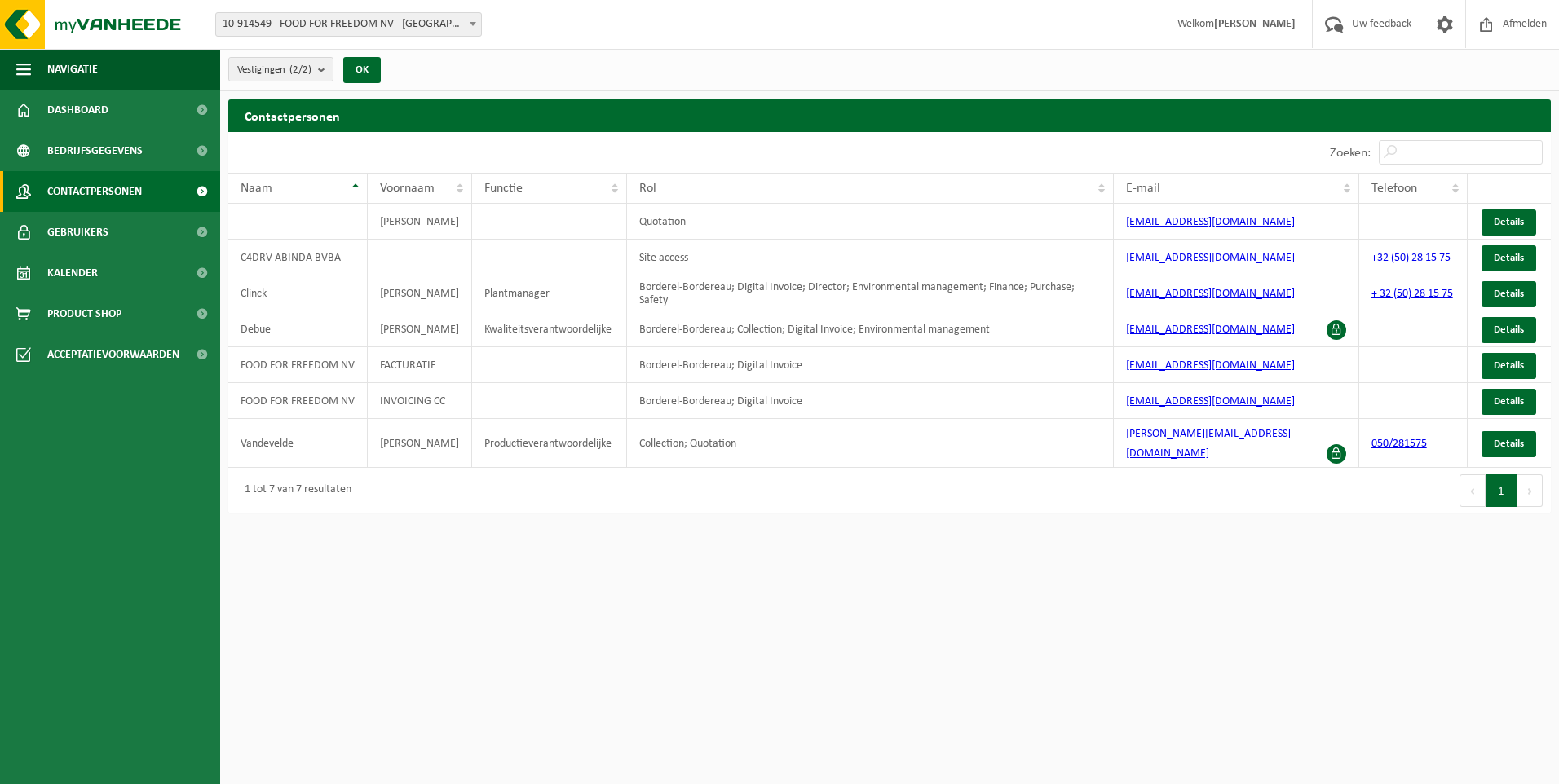
click at [763, 574] on html "Vestiging: 10-914549 - FOOD FOR FREEDOM NV - [GEOGRAPHIC_DATA] 01-054345 - ABIN…" at bounding box center [780, 392] width 1559 height 784
click at [76, 84] on span "Navigatie" at bounding box center [72, 70] width 50 height 41
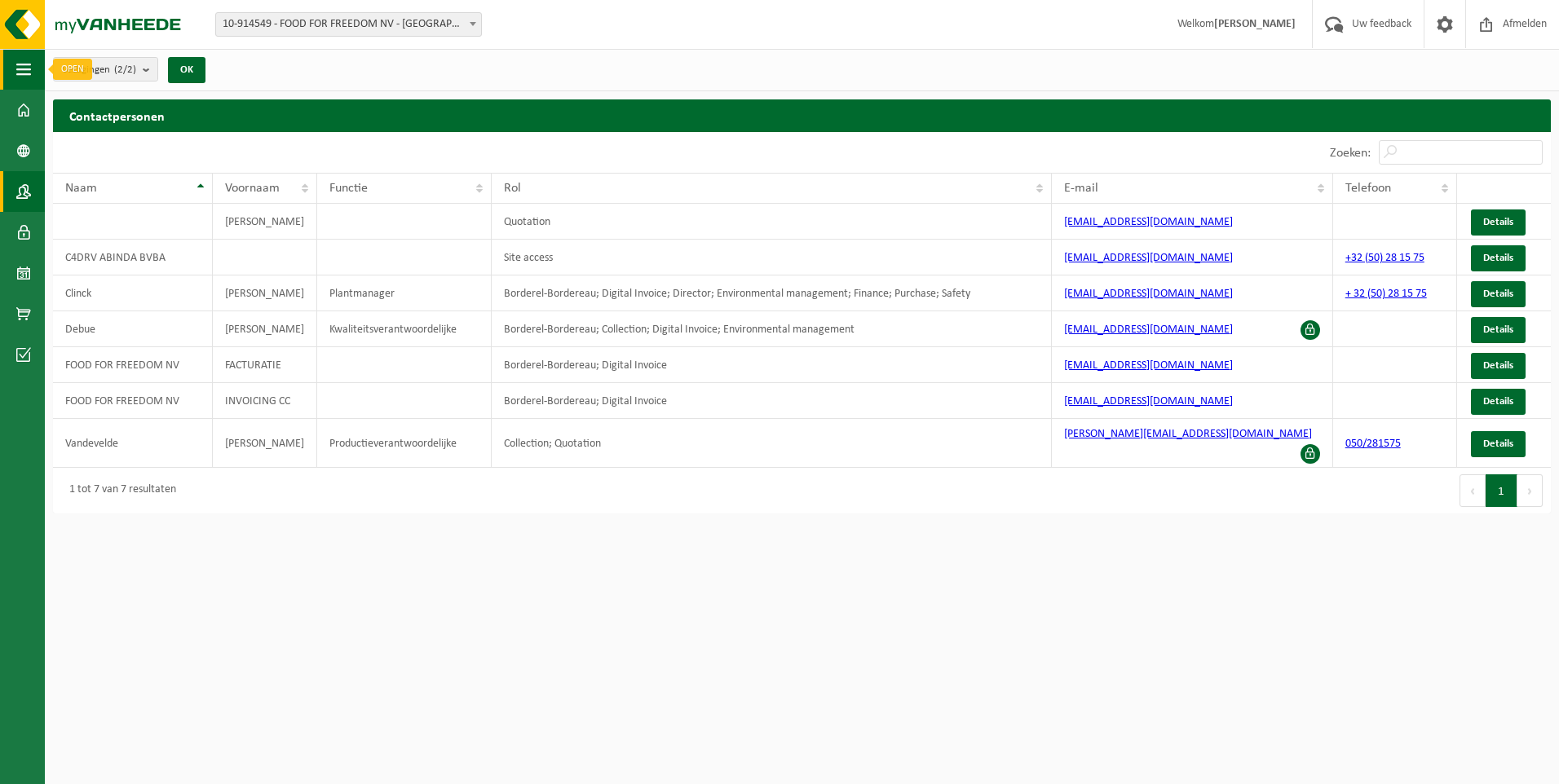
click at [23, 75] on span "button" at bounding box center [24, 70] width 15 height 41
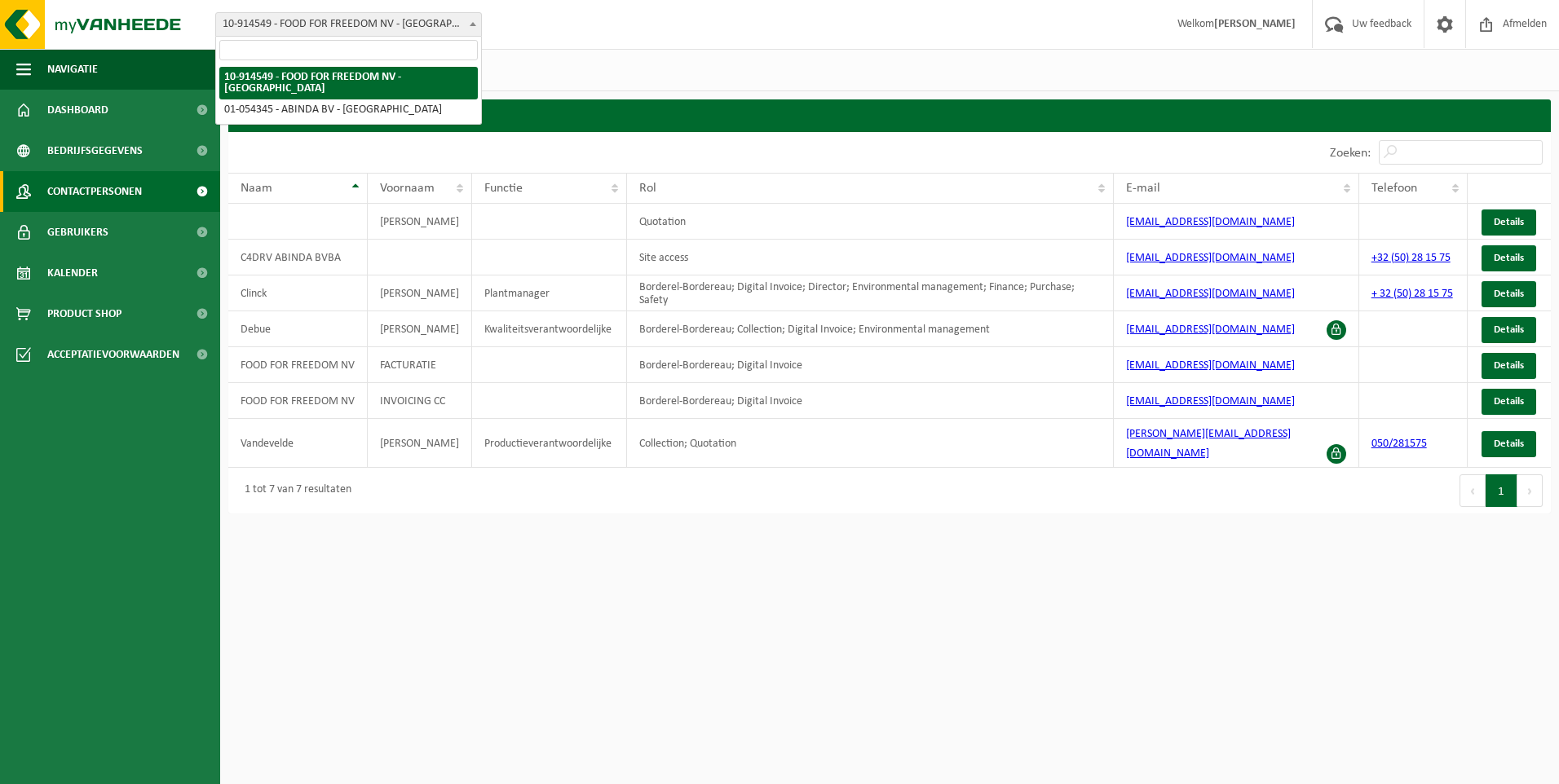
click at [443, 23] on span "10-914549 - FOOD FOR FREEDOM NV - [GEOGRAPHIC_DATA]" at bounding box center [348, 24] width 265 height 23
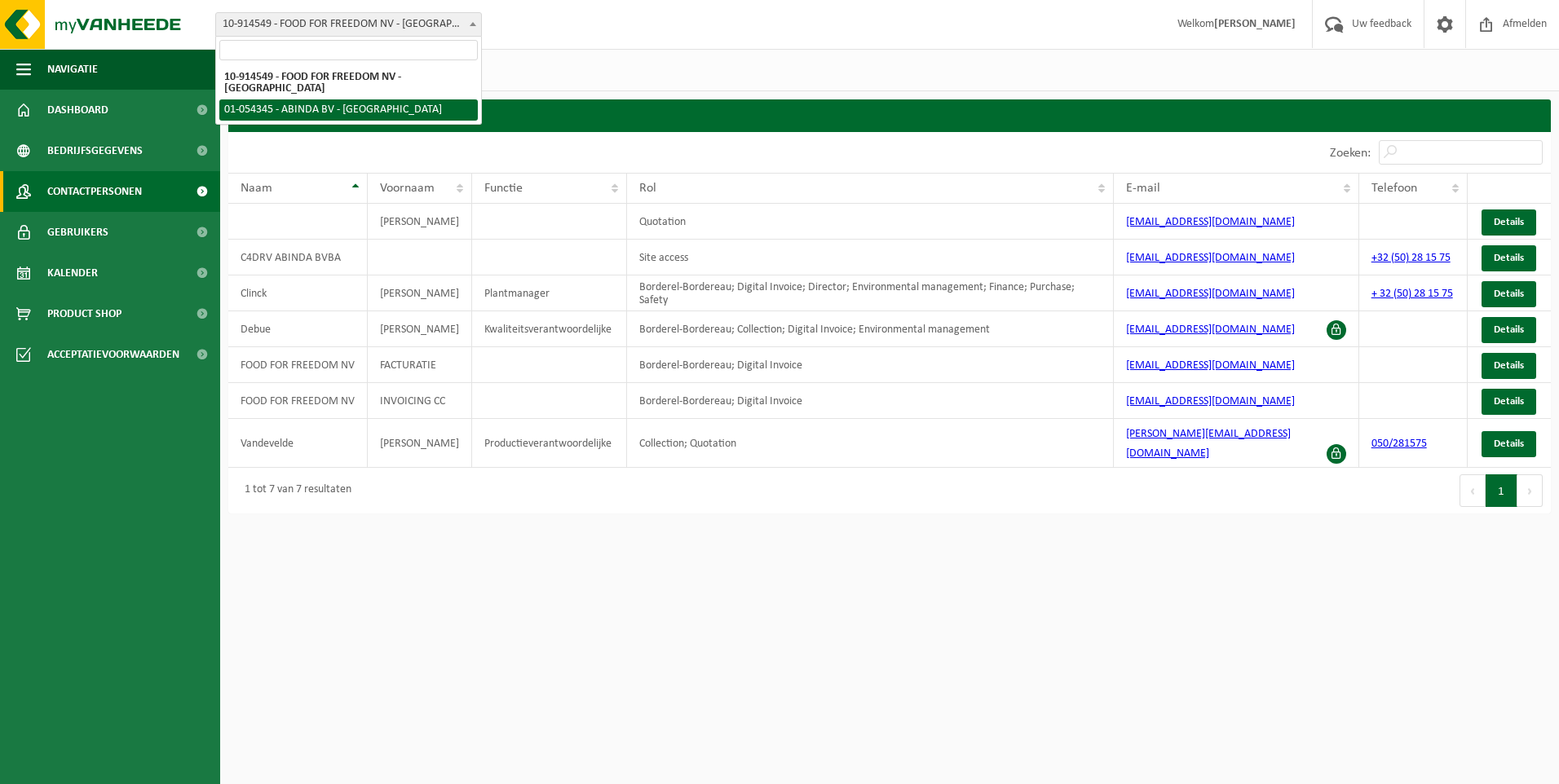
select select "6156"
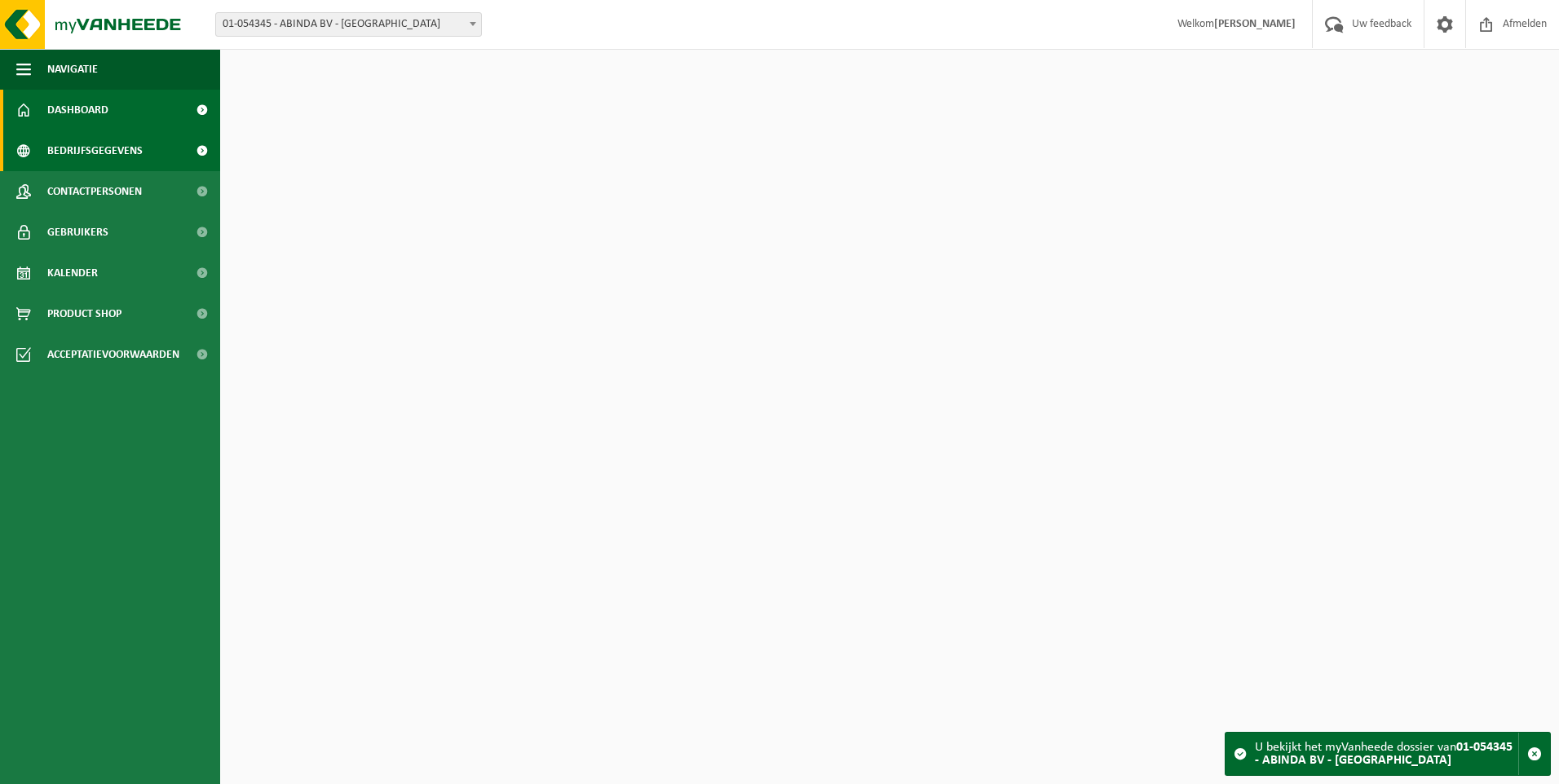
click at [149, 150] on link "Bedrijfsgegevens" at bounding box center [110, 150] width 220 height 41
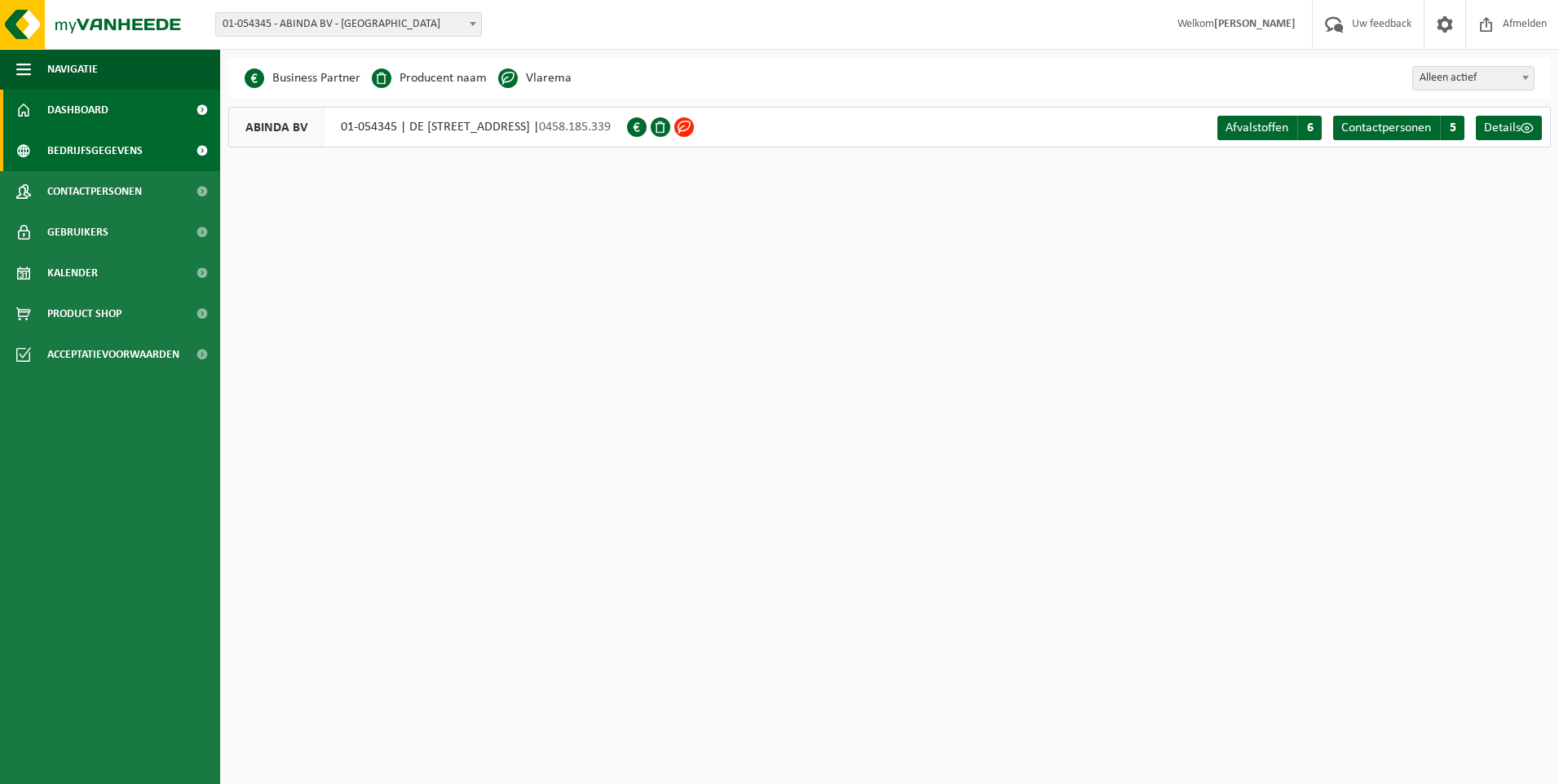
click at [137, 111] on link "Dashboard" at bounding box center [110, 111] width 220 height 41
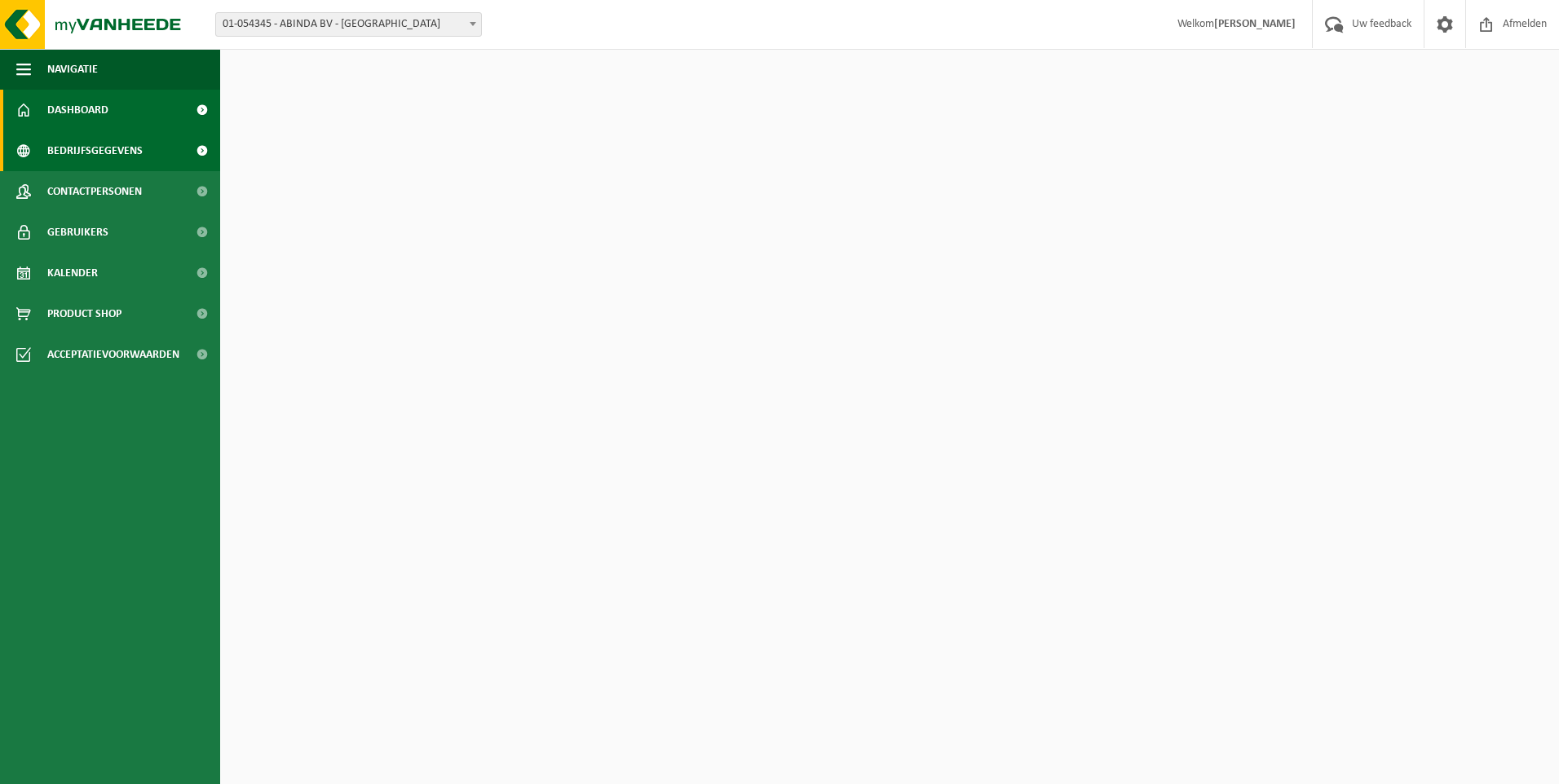
click at [132, 139] on span "Bedrijfsgegevens" at bounding box center [95, 150] width 96 height 41
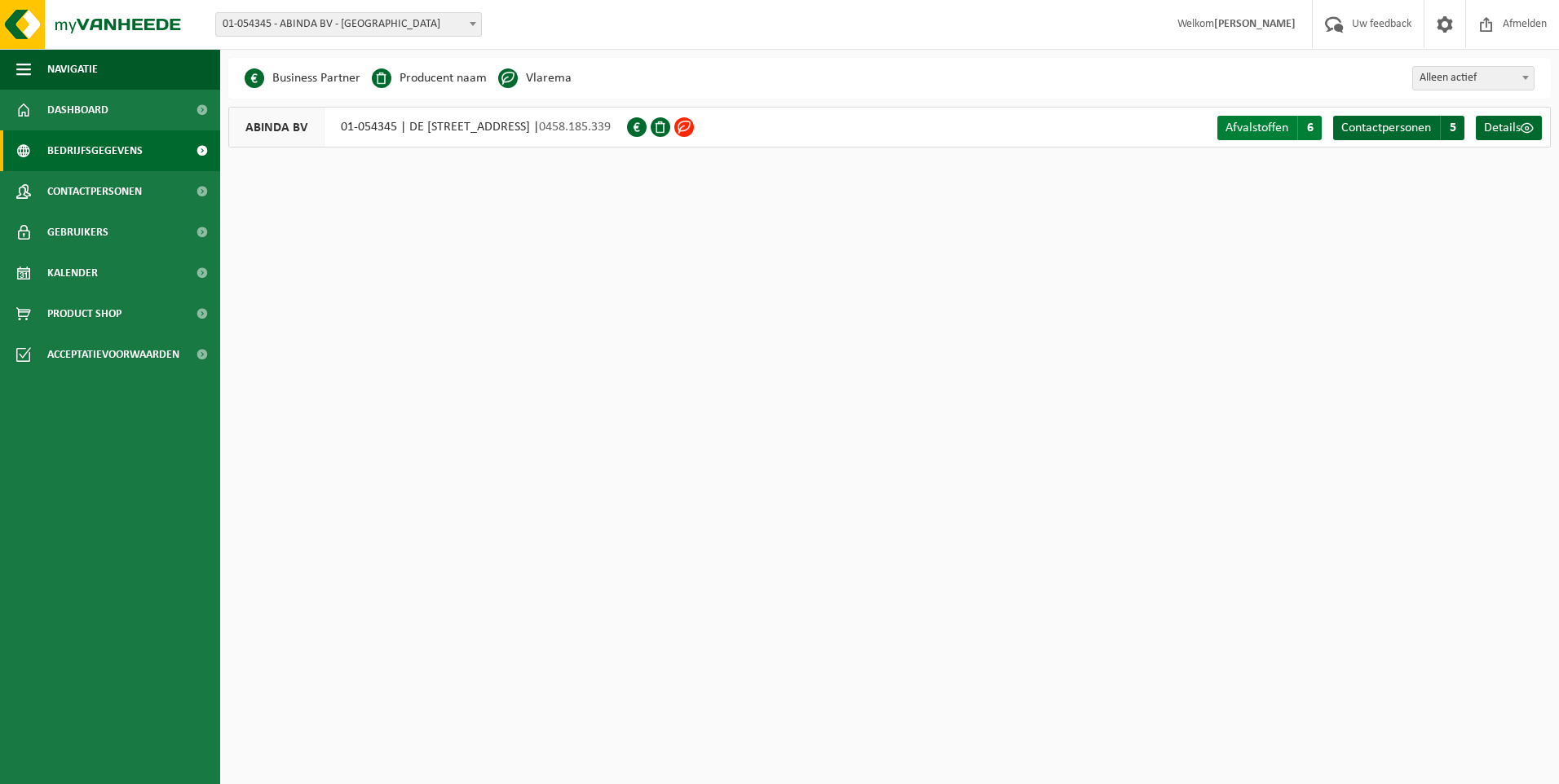
click at [1279, 136] on link "Afvalstoffen A 6" at bounding box center [1269, 128] width 104 height 24
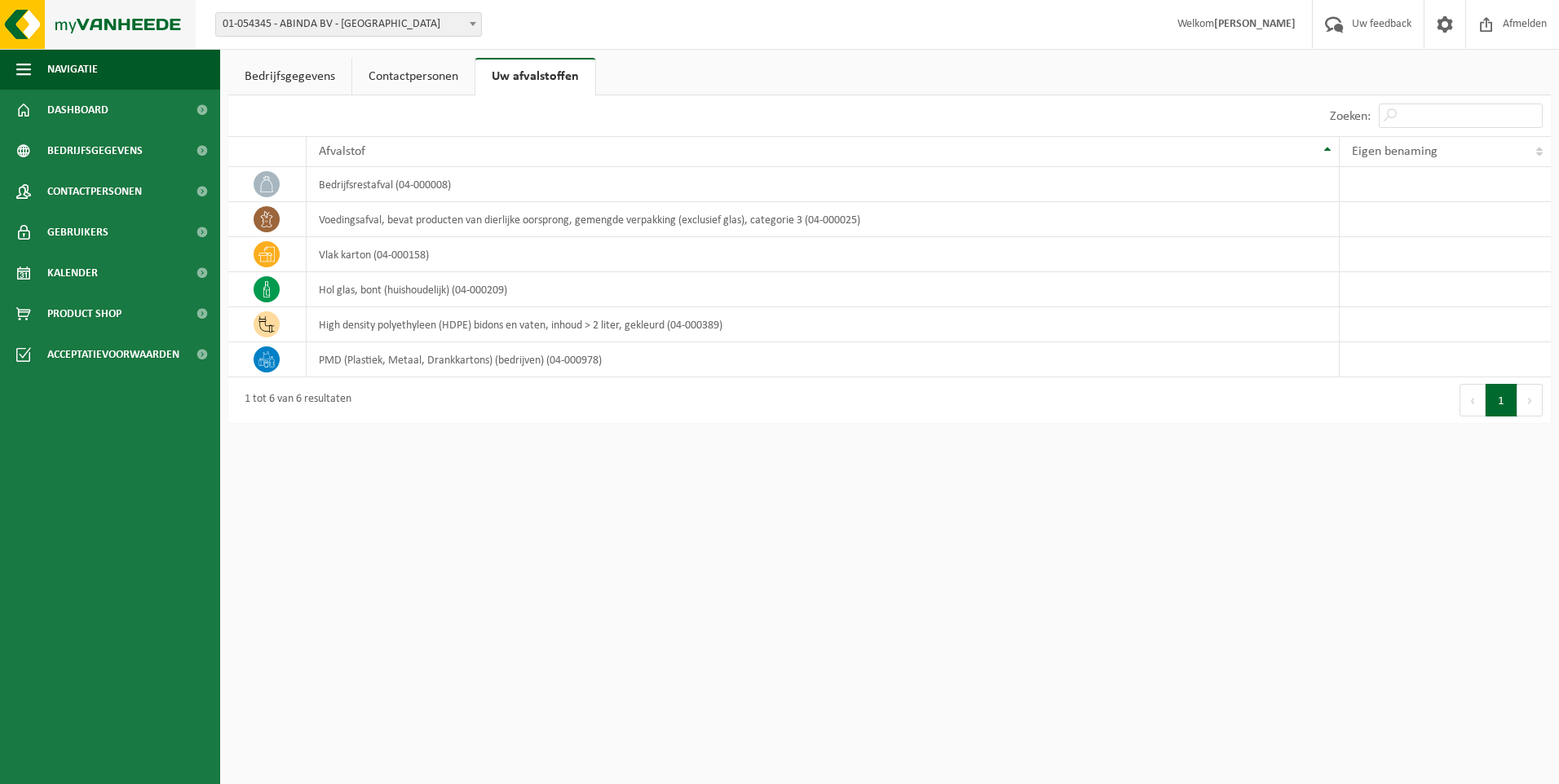
click at [147, 11] on img at bounding box center [98, 24] width 196 height 49
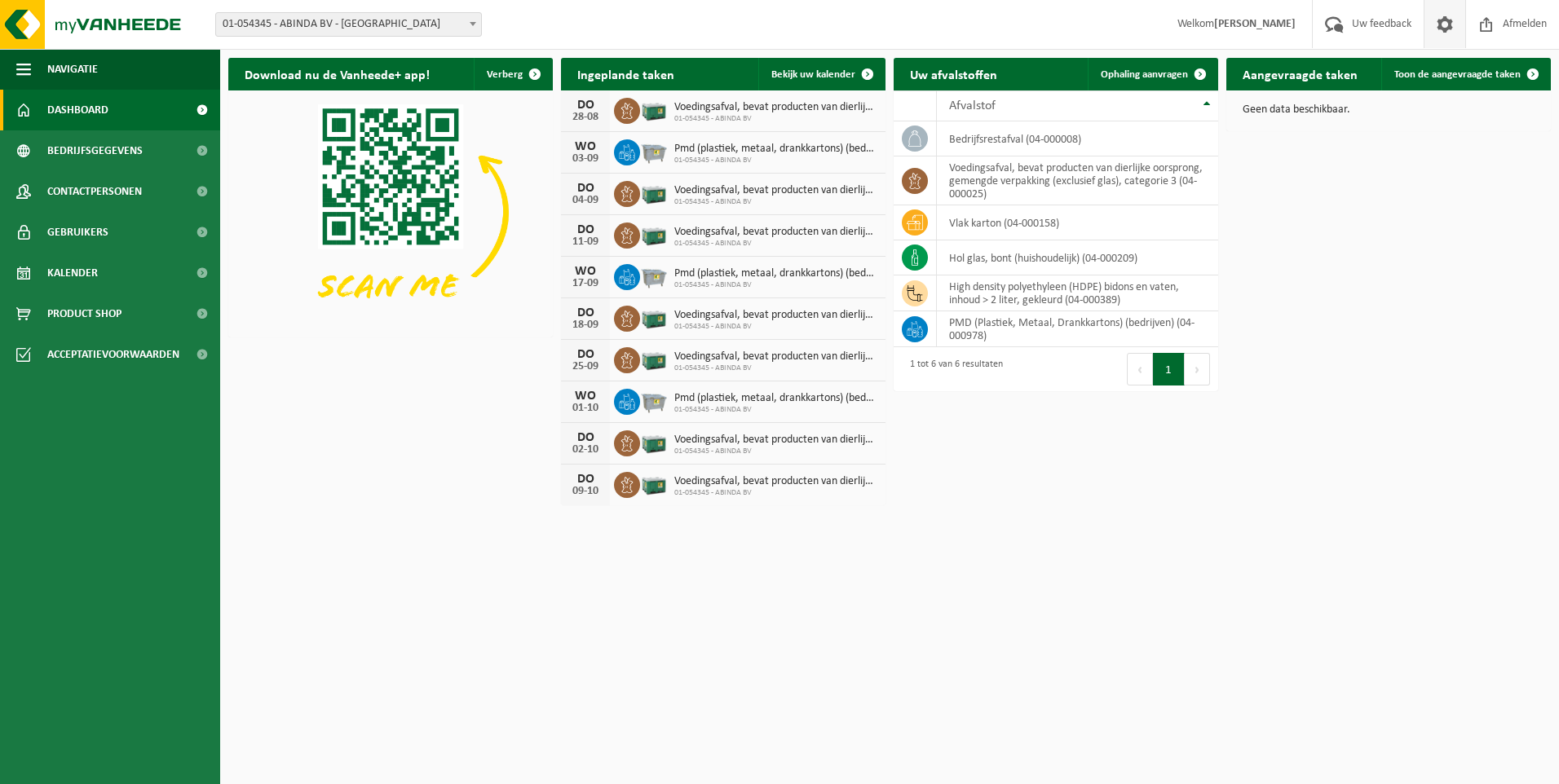
click at [1447, 38] on span at bounding box center [1445, 24] width 24 height 48
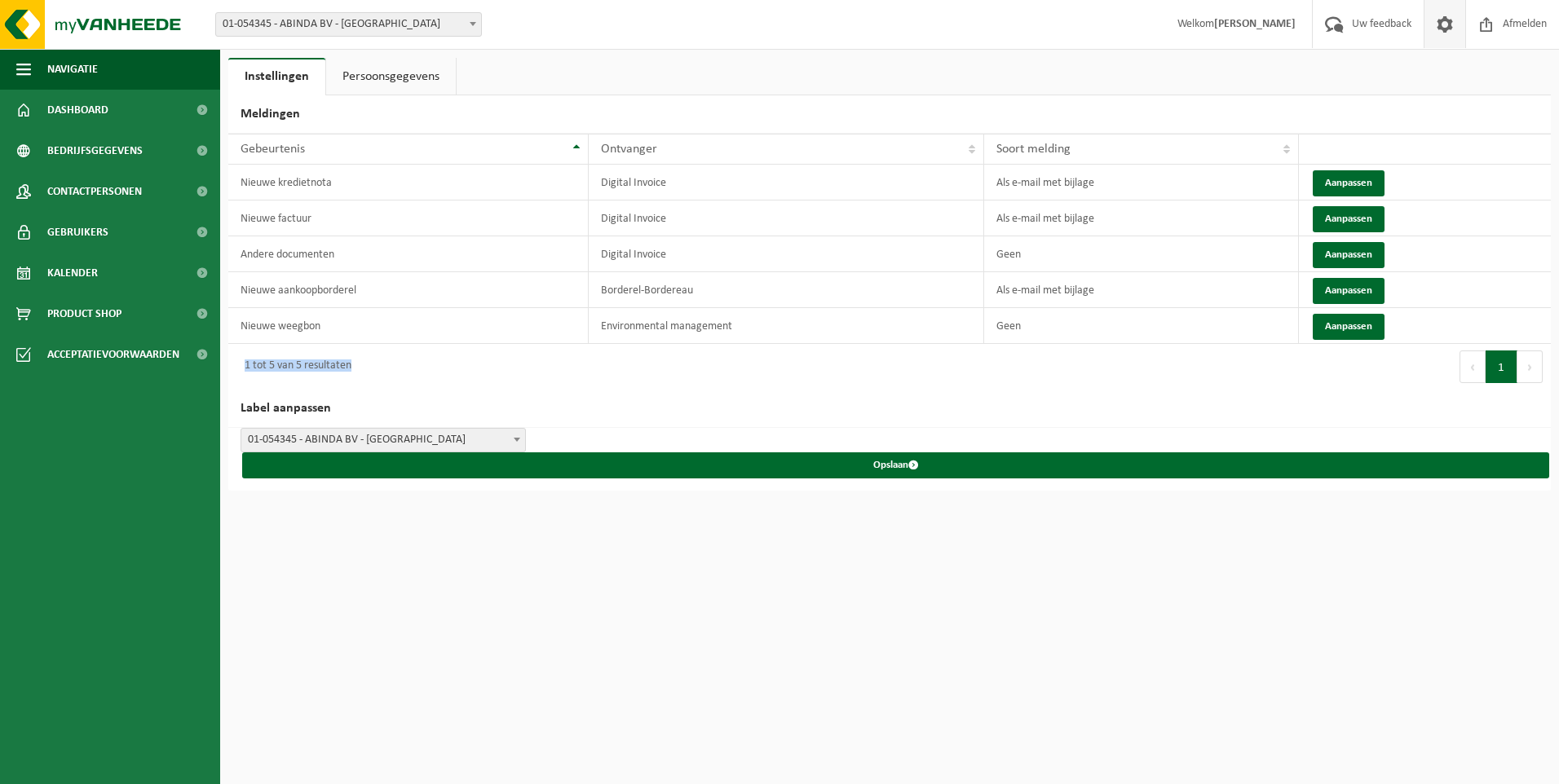
drag, startPoint x: 350, startPoint y: 360, endPoint x: 246, endPoint y: 367, distance: 104.2
click at [246, 367] on div "1 tot 5 van 5 resultaten" at bounding box center [295, 367] width 115 height 30
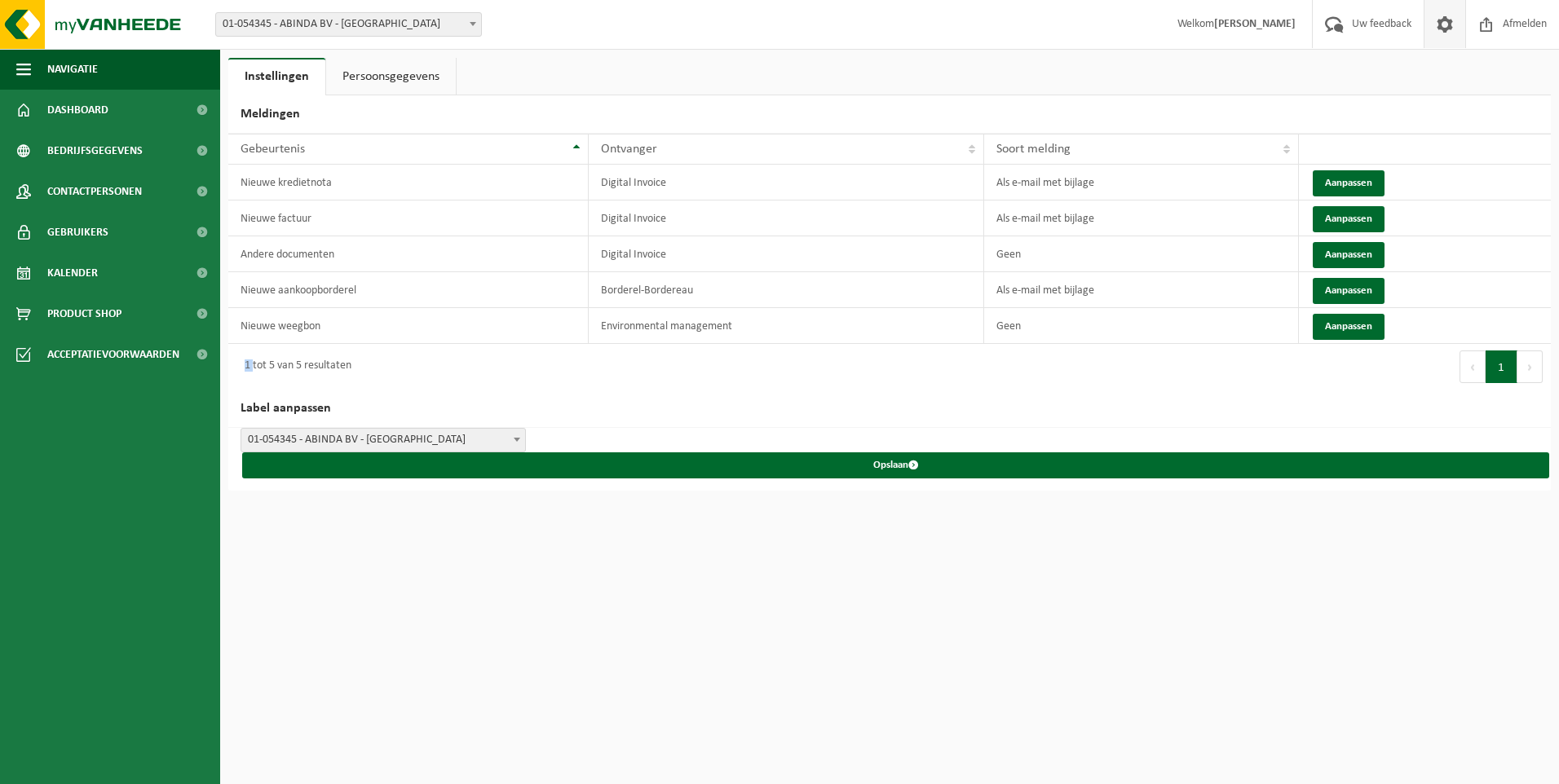
click at [246, 367] on div "1 tot 5 van 5 resultaten" at bounding box center [295, 367] width 115 height 30
